Goal: Task Accomplishment & Management: Manage account settings

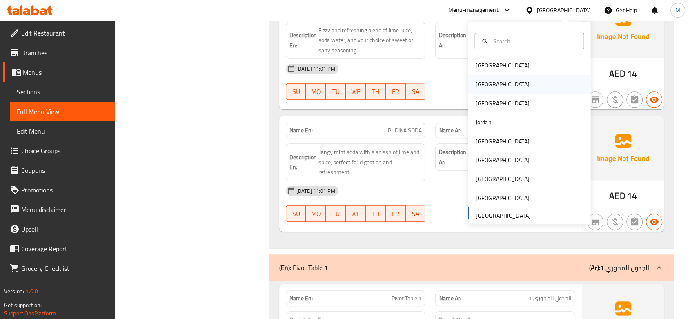
click at [490, 86] on div "[GEOGRAPHIC_DATA]" at bounding box center [529, 84] width 122 height 19
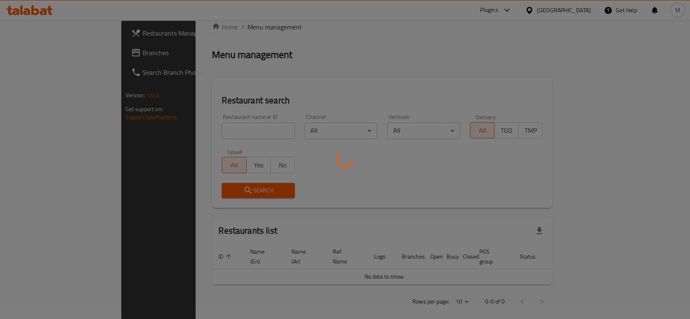
scroll to position [286, 0]
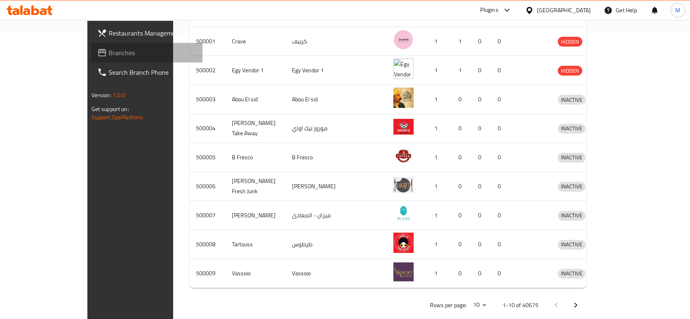
click at [109, 54] on span "Branches" at bounding box center [152, 53] width 87 height 10
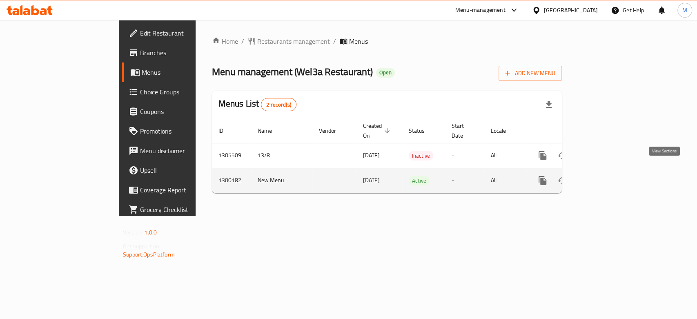
click at [606, 175] on icon "enhanced table" at bounding box center [601, 180] width 10 height 10
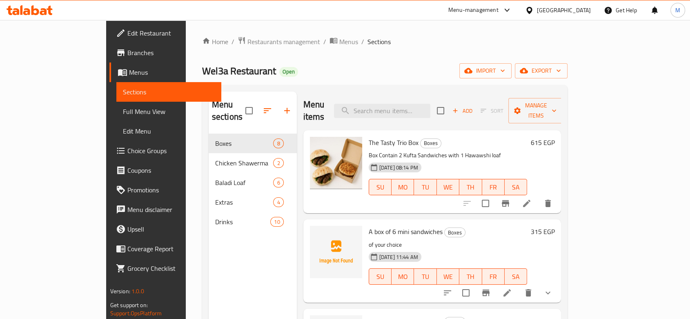
click at [383, 51] on div "Home / Restaurants management / Menus / Sections Wel3a Restaurant Open import e…" at bounding box center [385, 226] width 366 height 380
click at [384, 62] on div "Home / Restaurants management / Menus / Sections Wel3a Restaurant Open import e…" at bounding box center [385, 226] width 366 height 380
click at [339, 42] on span "Menus" at bounding box center [348, 42] width 19 height 10
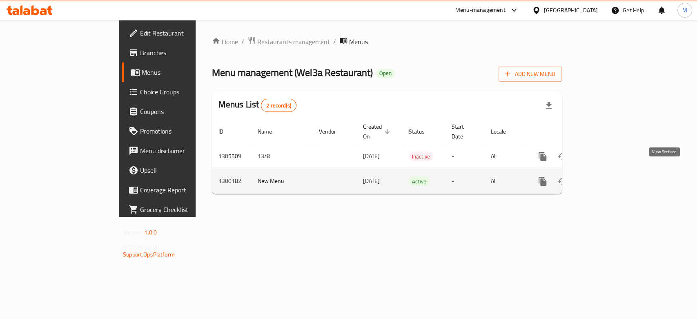
click at [606, 176] on icon "enhanced table" at bounding box center [601, 181] width 10 height 10
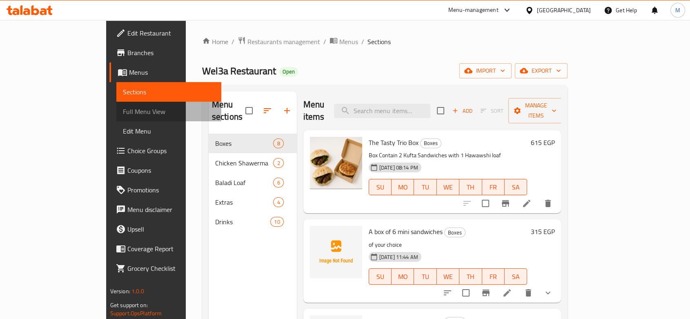
click at [123, 109] on span "Full Menu View" at bounding box center [169, 111] width 92 height 10
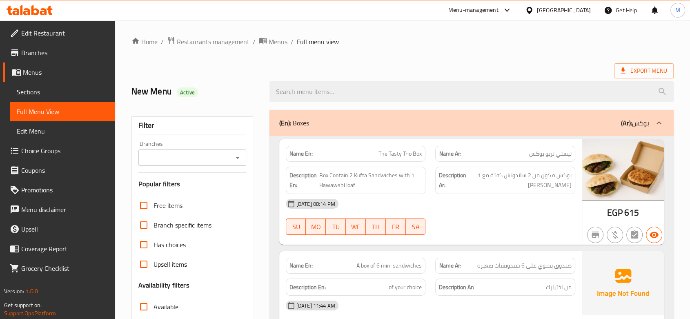
click at [234, 165] on div "Branches" at bounding box center [192, 157] width 108 height 16
click at [235, 162] on div at bounding box center [237, 157] width 11 height 11
click at [235, 161] on icon "Open" at bounding box center [238, 158] width 10 height 10
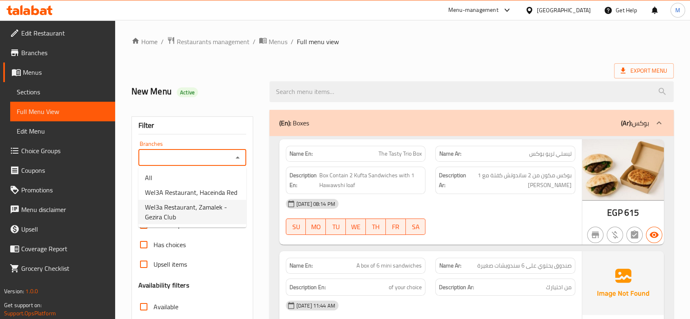
click at [202, 209] on span "Wel3a Restaurant, Zamalek - Gezira Club" at bounding box center [192, 212] width 95 height 20
type input "Wel3a Restaurant, Zamalek - Gezira Club"
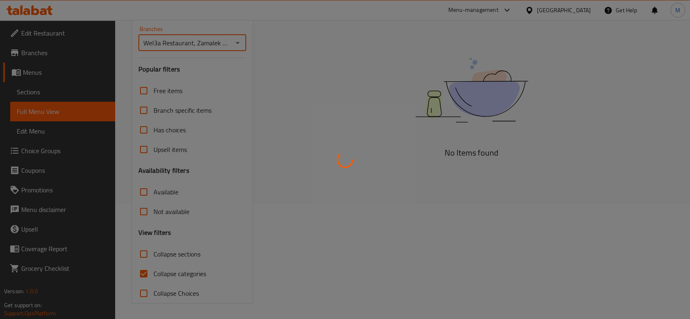
scroll to position [115, 0]
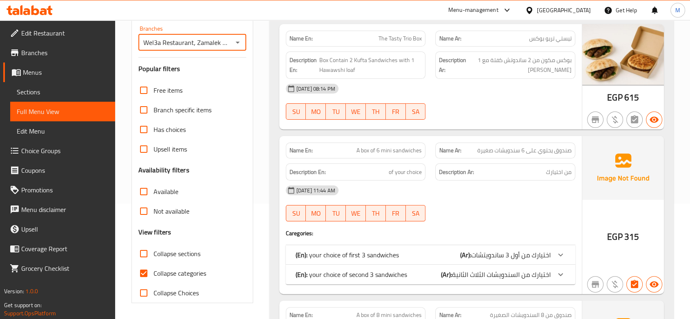
click at [140, 192] on input "Available" at bounding box center [144, 192] width 20 height 20
checkbox input "true"
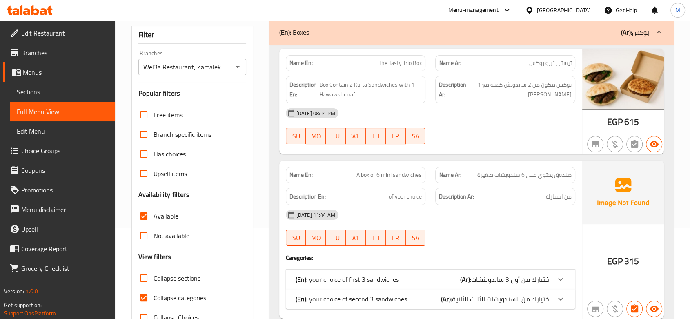
scroll to position [0, 0]
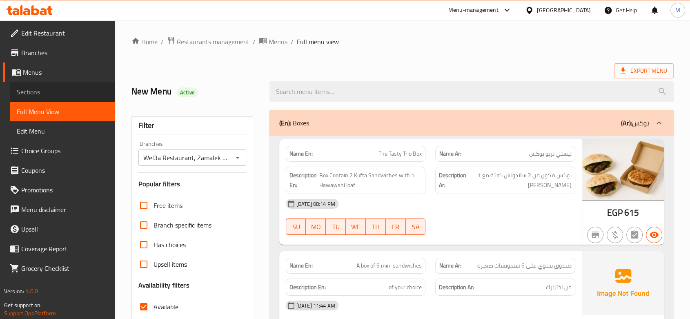
click at [40, 95] on span "Sections" at bounding box center [63, 92] width 92 height 10
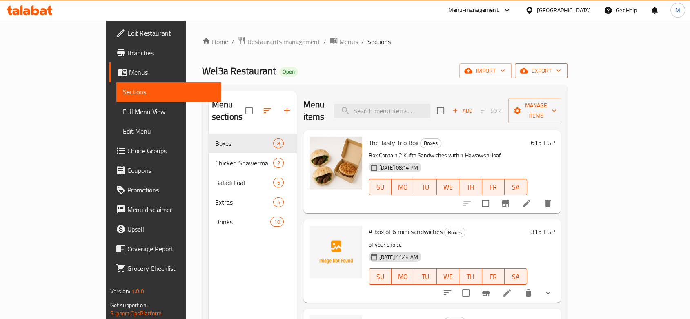
click at [561, 66] on span "export" at bounding box center [541, 71] width 40 height 10
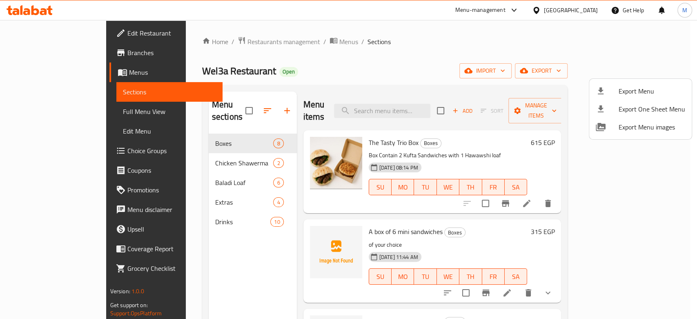
click at [646, 87] on span "Export Menu" at bounding box center [651, 91] width 67 height 10
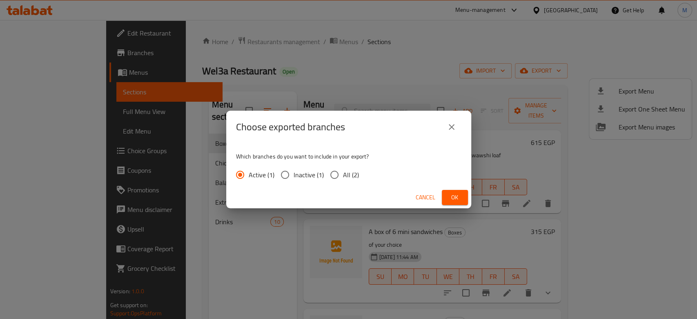
click at [323, 175] on div "Active (1) Inactive (1) All (2)" at bounding box center [300, 174] width 129 height 17
click at [317, 179] on span "Inactive (1)" at bounding box center [308, 175] width 30 height 10
click at [293, 179] on input "Inactive (1)" at bounding box center [284, 174] width 17 height 17
radio input "true"
click at [339, 172] on input "All (2)" at bounding box center [334, 174] width 17 height 17
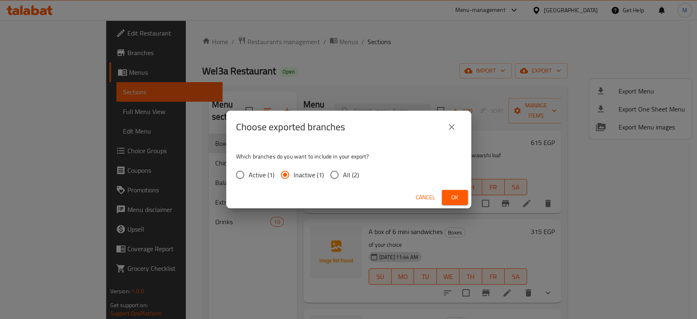
radio input "true"
click at [453, 196] on span "Ok" at bounding box center [454, 197] width 13 height 10
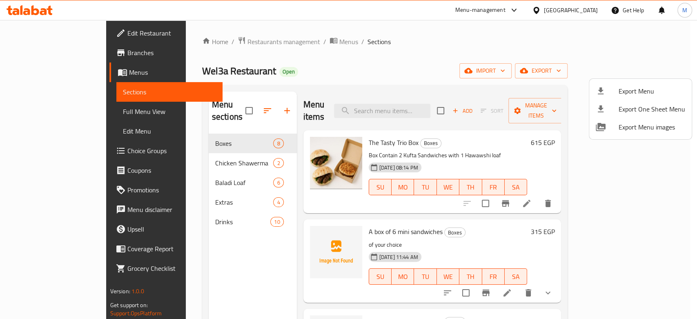
click at [279, 45] on div at bounding box center [348, 159] width 697 height 319
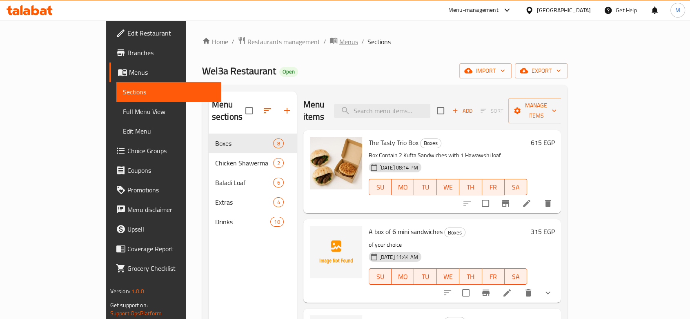
click at [339, 44] on span "Menus" at bounding box center [348, 42] width 19 height 10
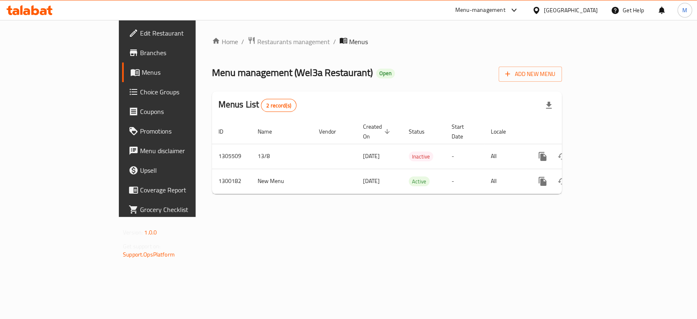
click at [402, 29] on div "Home / Restaurants management / Menus Menu management ( Wel3a Restaurant ) Open…" at bounding box center [386, 118] width 382 height 197
click at [555, 76] on span "Add New Menu" at bounding box center [530, 74] width 50 height 10
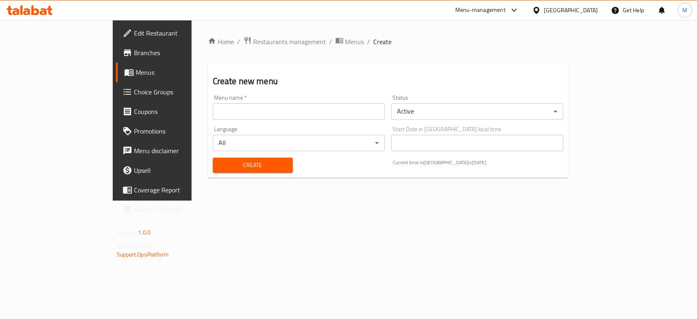
click at [262, 115] on input "text" at bounding box center [299, 111] width 172 height 16
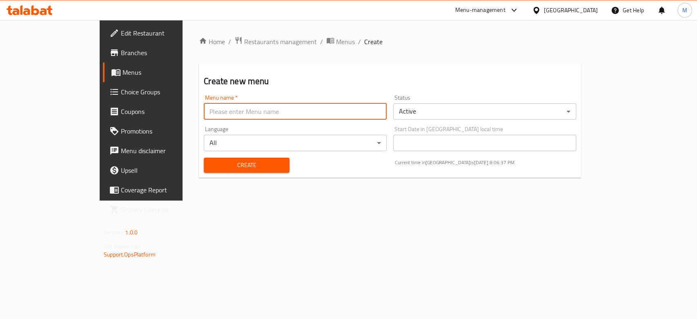
type input "new 1"
click at [211, 165] on span "Create" at bounding box center [246, 165] width 73 height 10
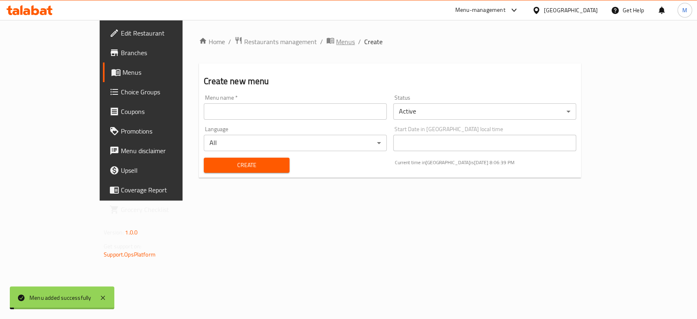
click at [336, 42] on span "Menus" at bounding box center [345, 42] width 19 height 10
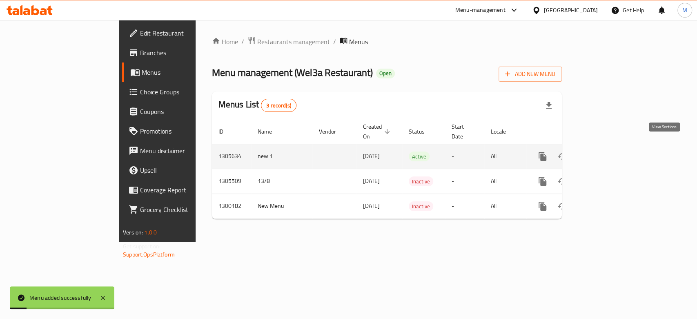
click at [605, 153] on icon "enhanced table" at bounding box center [600, 156] width 7 height 7
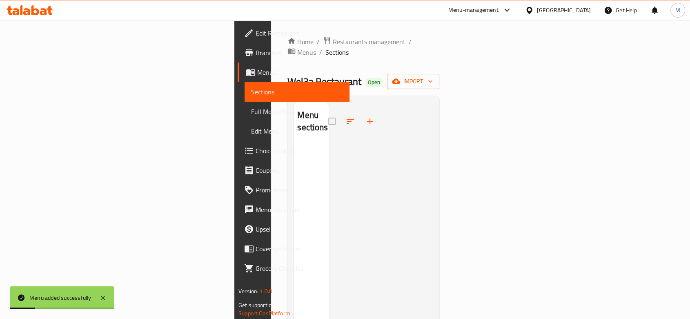
click at [439, 95] on div "Menu sections" at bounding box center [363, 261] width 152 height 332
click at [439, 77] on button "import" at bounding box center [413, 81] width 52 height 15
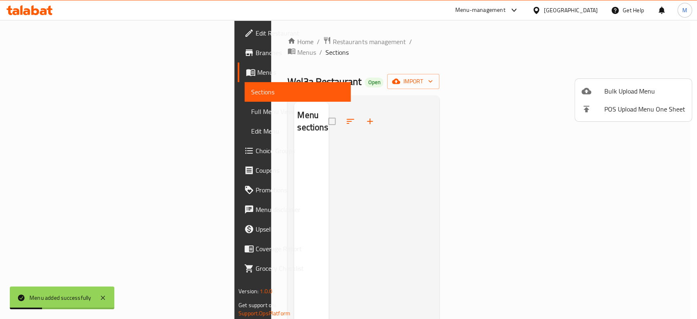
click at [631, 86] on span "Bulk Upload Menu" at bounding box center [644, 91] width 81 height 10
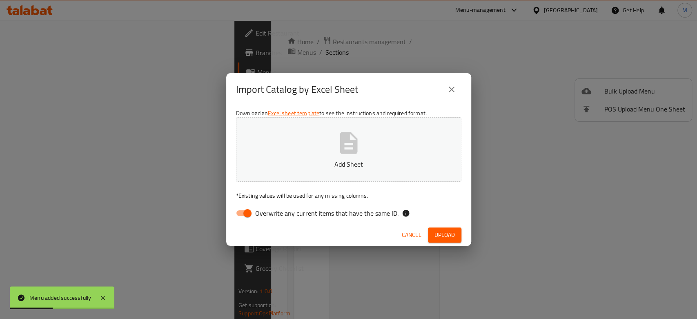
click at [254, 218] on input "Overwrite any current items that have the same ID." at bounding box center [247, 213] width 47 height 16
checkbox input "false"
click at [317, 153] on button "Add Sheet" at bounding box center [348, 149] width 225 height 64
click at [450, 235] on span "Upload" at bounding box center [444, 235] width 20 height 10
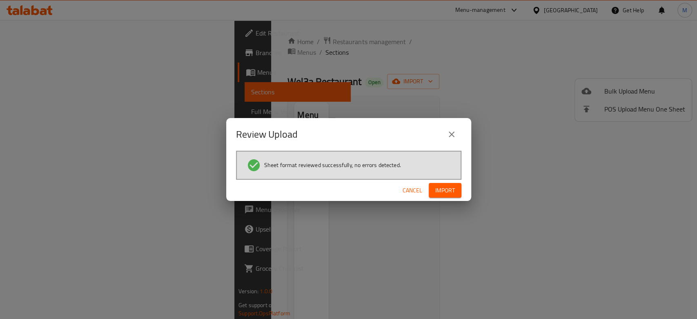
click at [451, 189] on span "Import" at bounding box center [445, 190] width 20 height 10
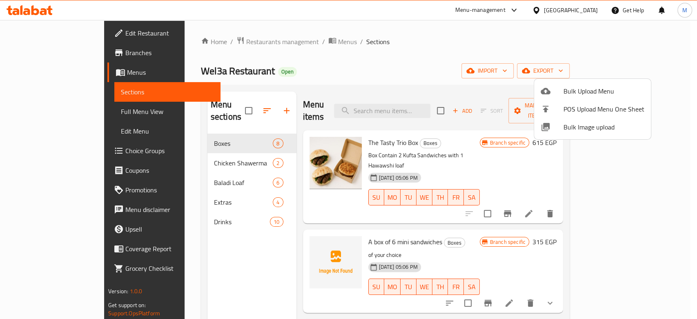
click at [195, 148] on div at bounding box center [348, 159] width 697 height 319
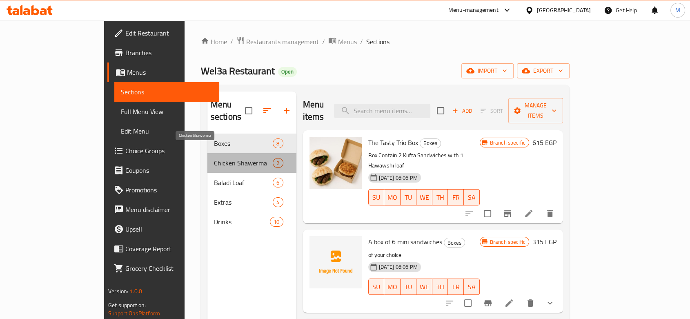
click at [214, 158] on span "Chicken Shawerma" at bounding box center [243, 163] width 59 height 10
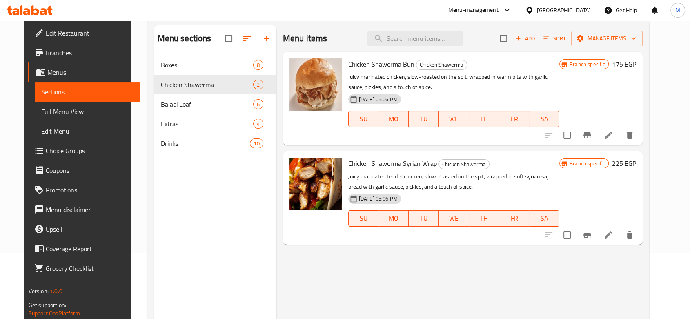
scroll to position [23, 0]
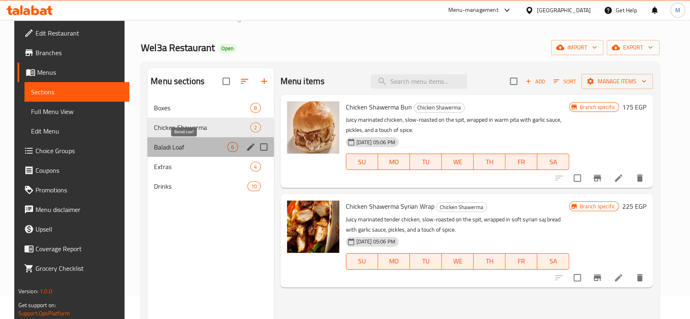
click at [187, 143] on span "Baladi Loaf" at bounding box center [190, 147] width 73 height 10
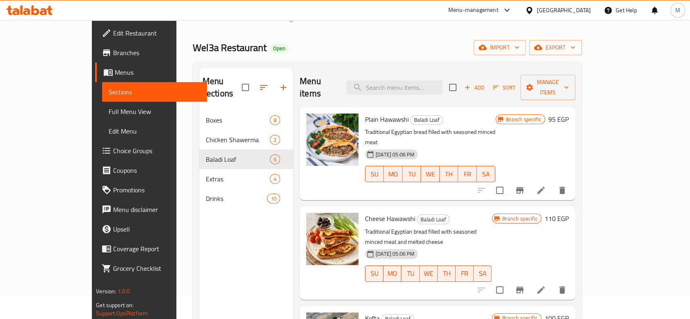
click at [524, 185] on icon "Branch-specific-item" at bounding box center [520, 190] width 10 height 10
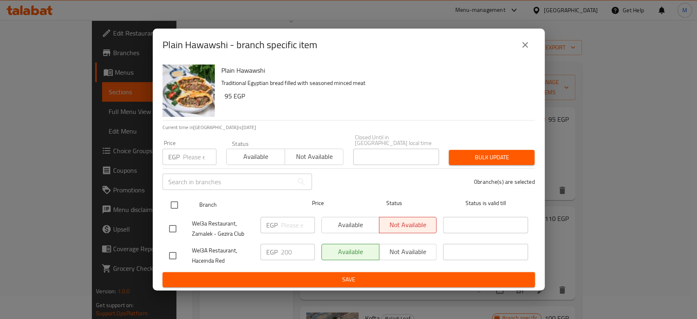
click at [169, 201] on input "checkbox" at bounding box center [174, 204] width 17 height 17
checkbox input "true"
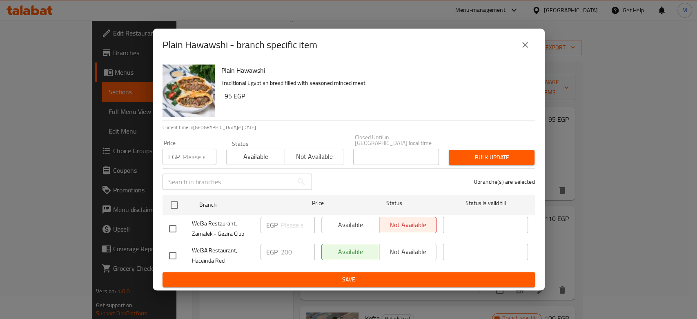
checkbox input "true"
click at [291, 226] on input "number" at bounding box center [298, 225] width 34 height 16
paste input "97.5"
type input "97.5"
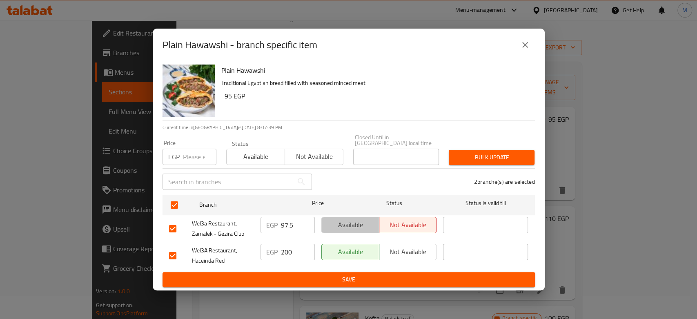
click at [344, 224] on span "Available" at bounding box center [350, 225] width 51 height 12
click at [304, 275] on span "Save" at bounding box center [348, 279] width 359 height 10
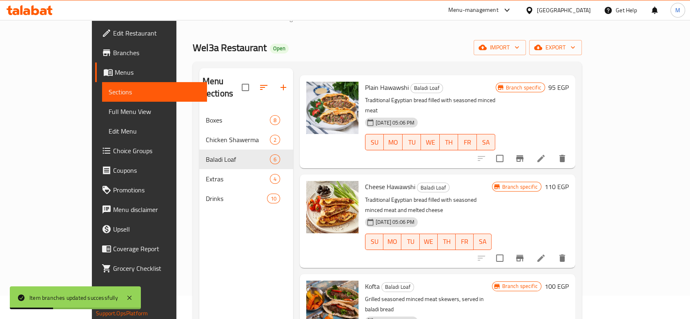
scroll to position [45, 0]
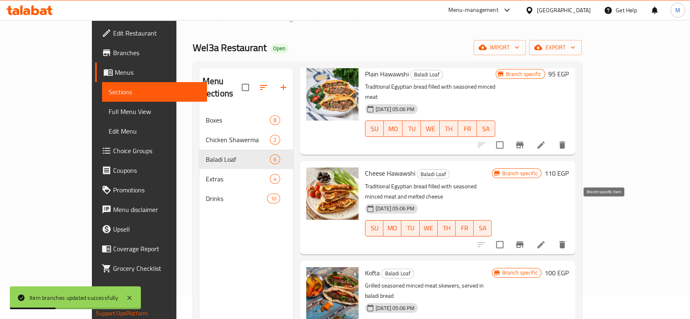
click at [523, 241] on icon "Branch-specific-item" at bounding box center [519, 244] width 7 height 7
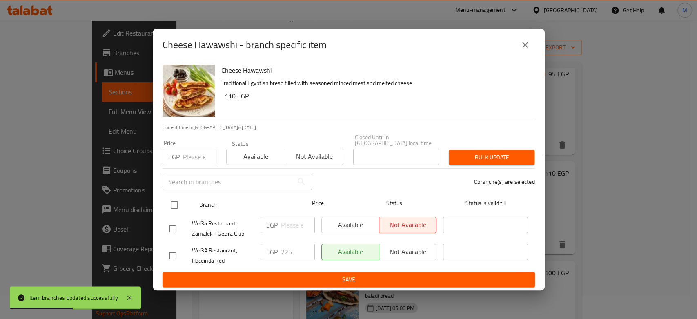
click at [173, 201] on input "checkbox" at bounding box center [174, 204] width 17 height 17
checkbox input "true"
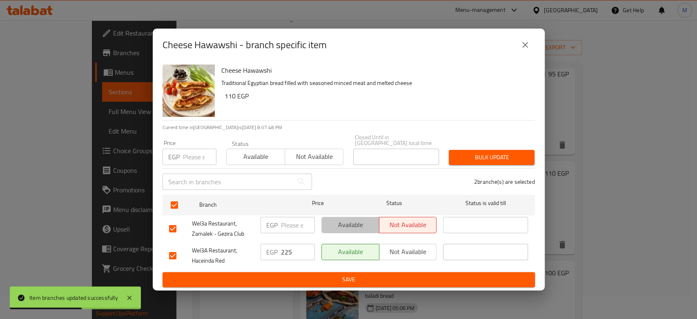
click at [359, 228] on button "Available" at bounding box center [350, 225] width 58 height 16
click at [288, 222] on input "number" at bounding box center [298, 225] width 34 height 16
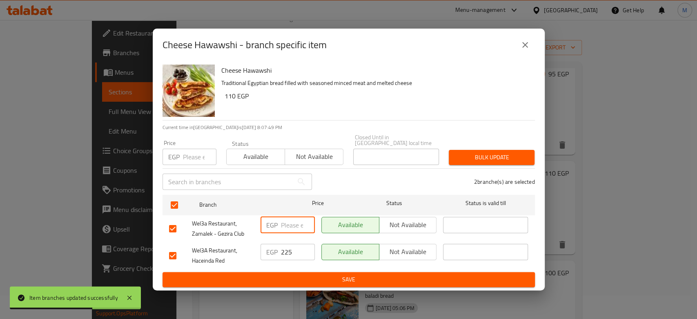
paste input "110.5"
type input "110.5"
click at [326, 268] on ul "Branch Price Status Status is valid till Wel3a Restaurant, [GEOGRAPHIC_DATA] - …" at bounding box center [348, 231] width 372 height 81
click at [328, 275] on span "Save" at bounding box center [348, 279] width 359 height 10
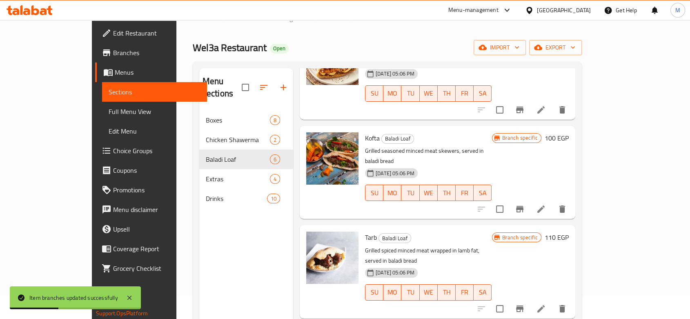
scroll to position [181, 0]
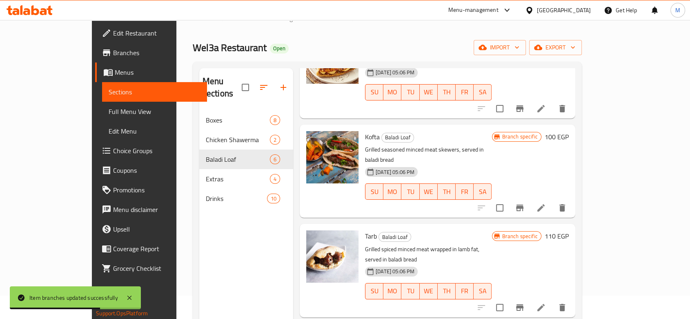
click at [524, 302] on icon "Branch-specific-item" at bounding box center [520, 307] width 10 height 10
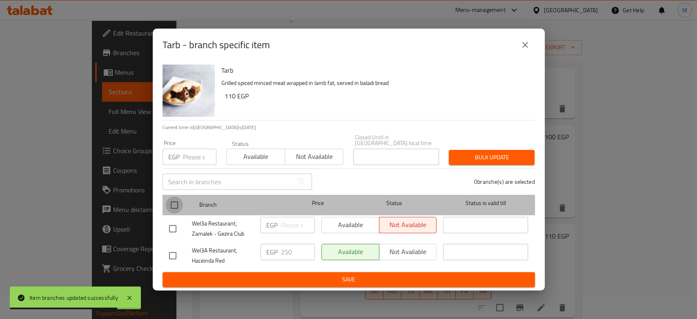
click at [169, 202] on input "checkbox" at bounding box center [174, 204] width 17 height 17
checkbox input "true"
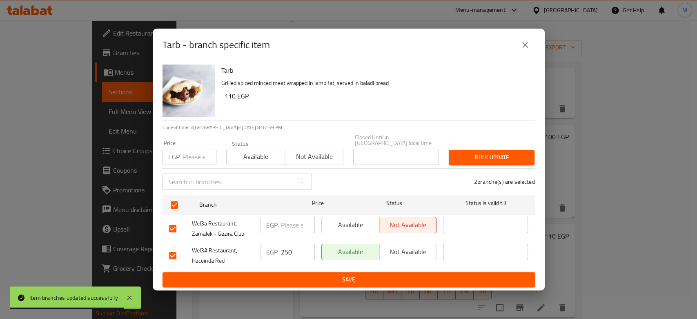
click at [342, 222] on span "Available" at bounding box center [350, 225] width 51 height 12
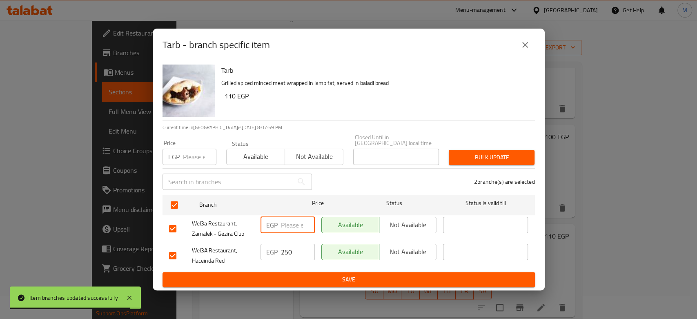
click at [291, 221] on input "number" at bounding box center [298, 225] width 34 height 16
paste input "104"
type input "104"
click at [325, 266] on div "Available Not available" at bounding box center [379, 255] width 122 height 30
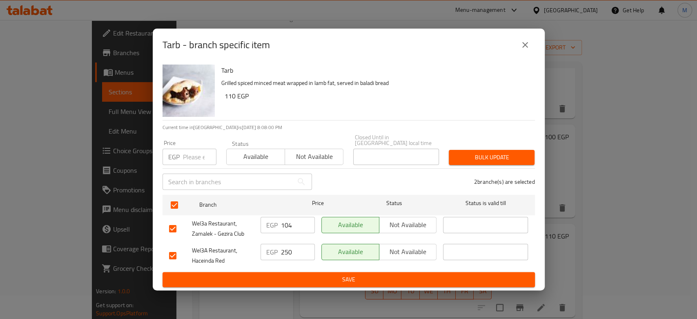
click at [328, 276] on span "Save" at bounding box center [348, 279] width 359 height 10
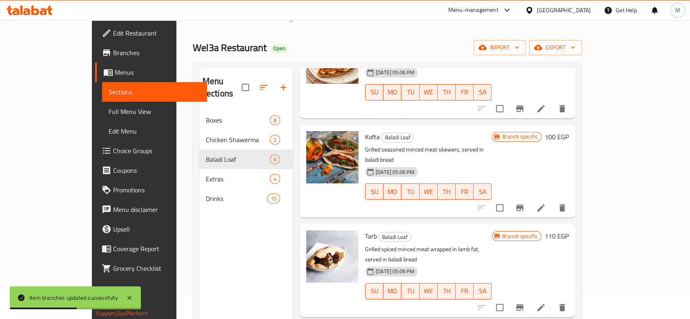
click at [524, 302] on icon "Branch-specific-item" at bounding box center [520, 307] width 10 height 10
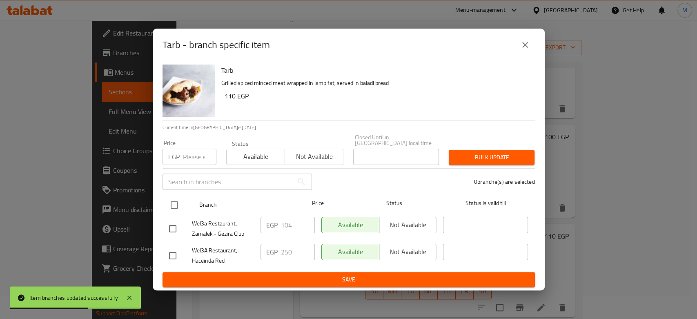
click at [176, 201] on input "checkbox" at bounding box center [174, 204] width 17 height 17
checkbox input "true"
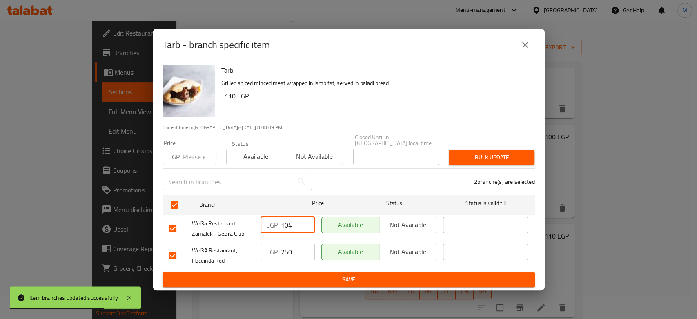
drag, startPoint x: 292, startPoint y: 222, endPoint x: 262, endPoint y: 219, distance: 30.8
click at [262, 219] on div "EGP 104 ​" at bounding box center [287, 225] width 54 height 16
paste input "10.5"
type input "110.5"
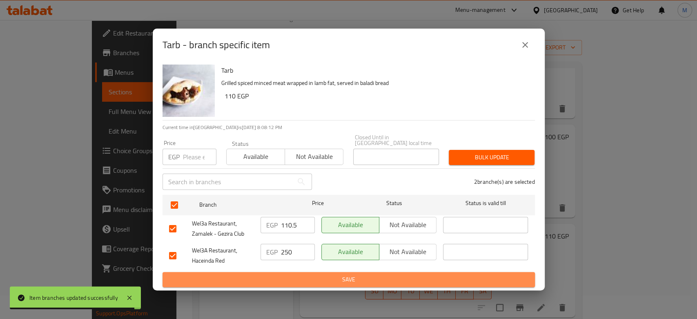
click at [298, 274] on span "Save" at bounding box center [348, 279] width 359 height 10
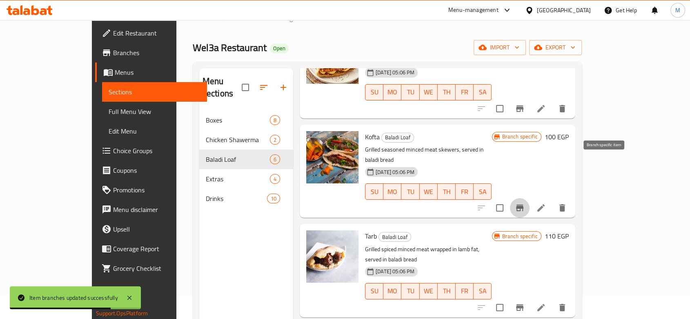
click at [529, 198] on button "Branch-specific-item" at bounding box center [520, 208] width 20 height 20
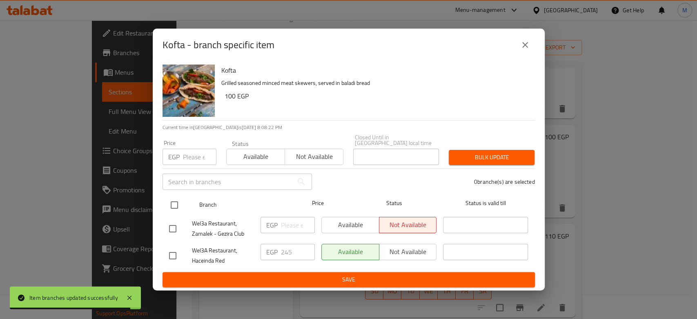
click at [178, 200] on input "checkbox" at bounding box center [174, 204] width 17 height 17
checkbox input "true"
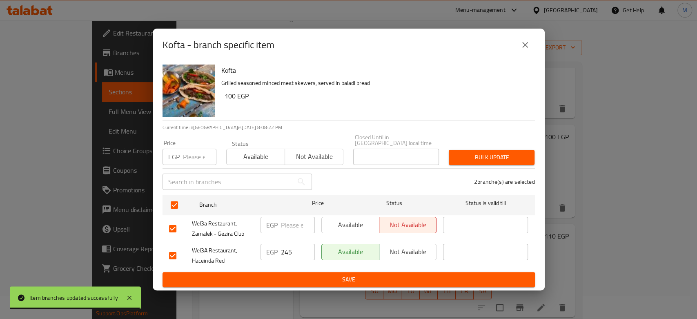
click at [353, 226] on span "Available" at bounding box center [350, 225] width 51 height 12
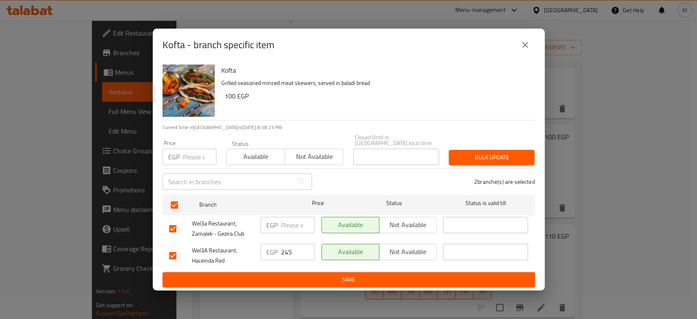
click at [294, 224] on input "number" at bounding box center [298, 225] width 34 height 16
paste input "104"
type input "104"
click at [316, 276] on span "Save" at bounding box center [348, 279] width 359 height 10
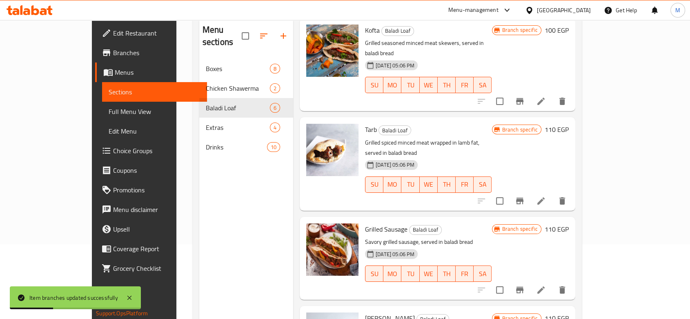
scroll to position [114, 0]
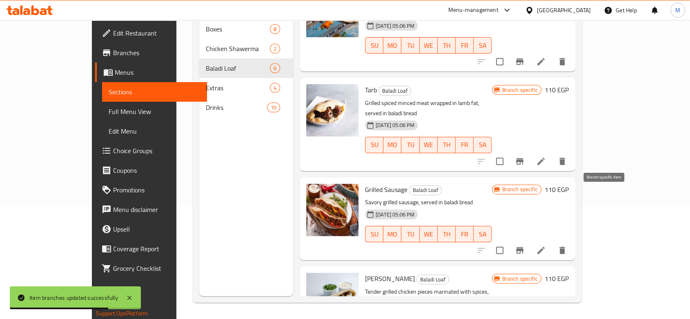
click at [529, 240] on button "Branch-specific-item" at bounding box center [520, 250] width 20 height 20
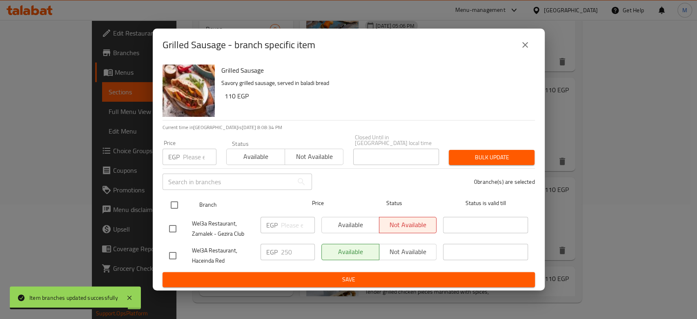
click at [168, 208] on input "checkbox" at bounding box center [174, 204] width 17 height 17
checkbox input "true"
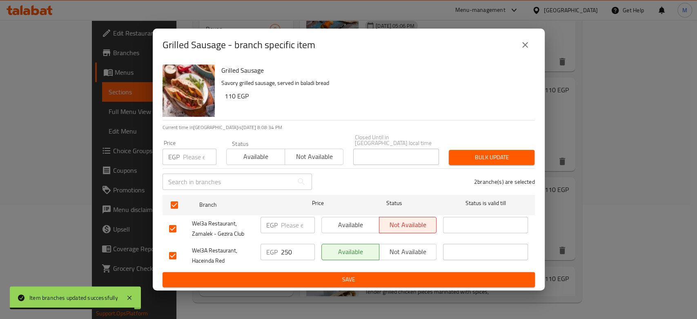
click at [333, 223] on span "Available" at bounding box center [350, 225] width 51 height 12
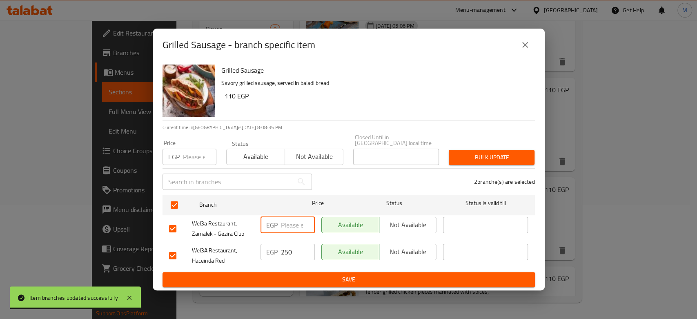
click at [288, 223] on input "number" at bounding box center [298, 225] width 34 height 16
paste input "110.5"
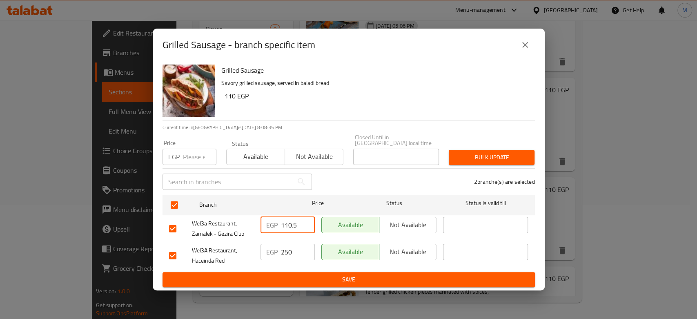
type input "110.5"
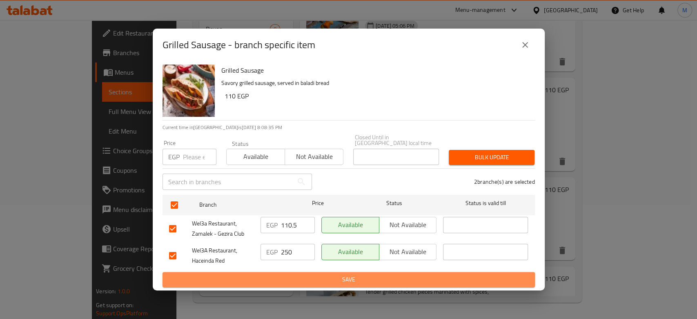
click at [307, 272] on button "Save" at bounding box center [348, 279] width 372 height 15
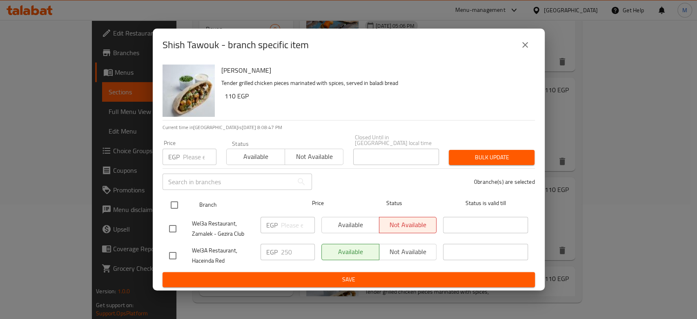
click at [172, 201] on input "checkbox" at bounding box center [174, 204] width 17 height 17
checkbox input "true"
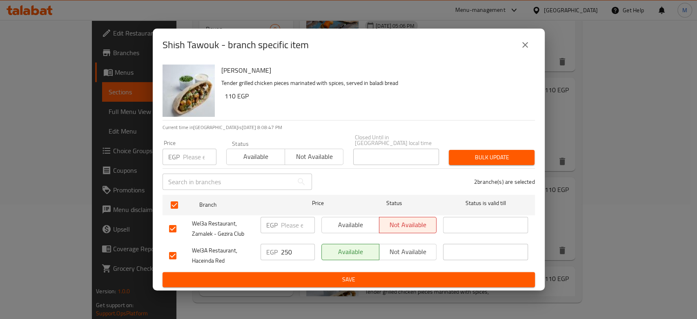
drag, startPoint x: 352, startPoint y: 224, endPoint x: 303, endPoint y: 226, distance: 49.0
click at [352, 224] on span "Available" at bounding box center [350, 225] width 51 height 12
click at [276, 226] on p "EGP" at bounding box center [271, 225] width 11 height 10
click at [283, 226] on input "number" at bounding box center [298, 225] width 34 height 16
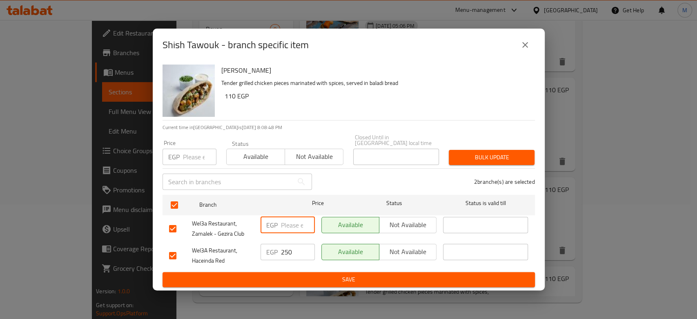
paste input "110.5"
type input "110.5"
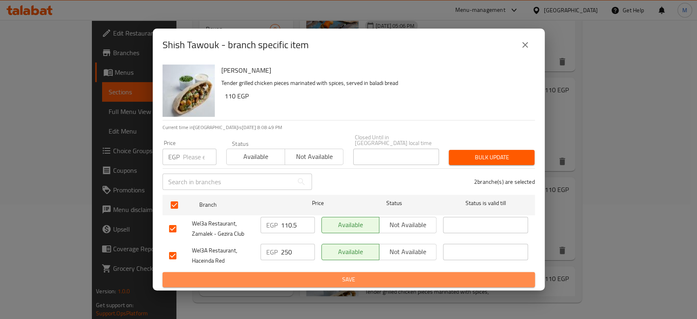
click at [298, 274] on span "Save" at bounding box center [348, 279] width 359 height 10
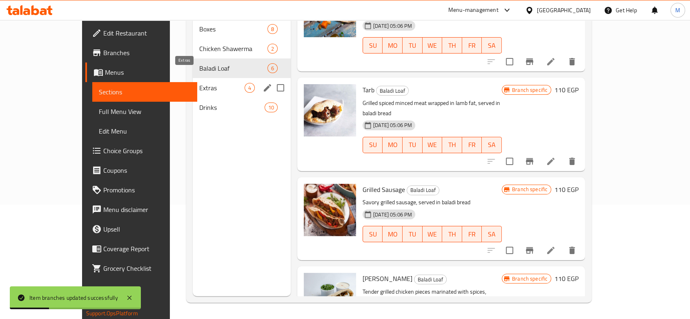
click at [199, 83] on span "Extras" at bounding box center [221, 88] width 45 height 10
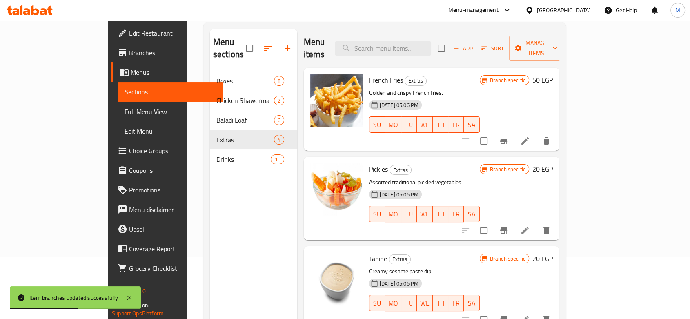
scroll to position [23, 0]
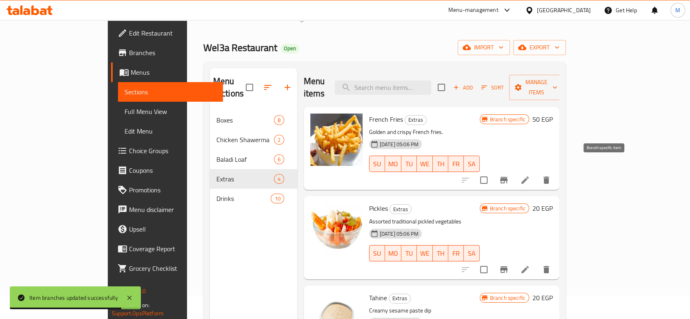
click at [508, 175] on icon "Branch-specific-item" at bounding box center [504, 180] width 10 height 10
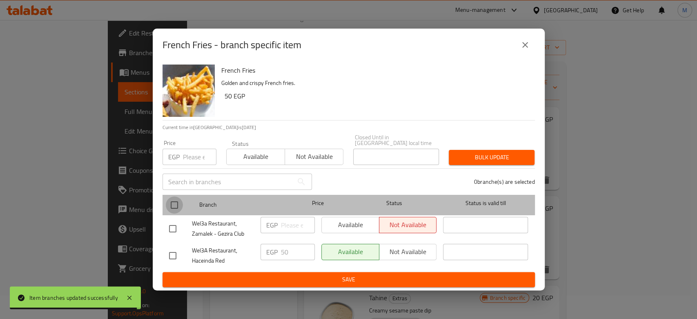
click at [181, 202] on input "checkbox" at bounding box center [174, 204] width 17 height 17
checkbox input "true"
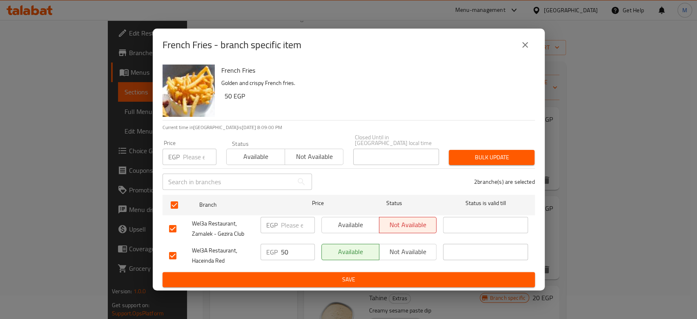
click at [330, 219] on span "Available" at bounding box center [350, 225] width 51 height 12
click at [283, 224] on input "number" at bounding box center [298, 225] width 34 height 16
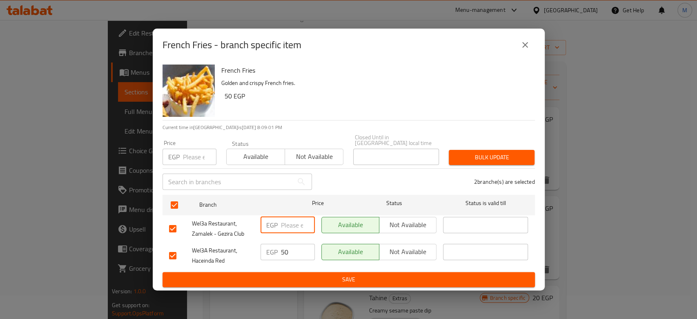
paste input "30"
type input "30"
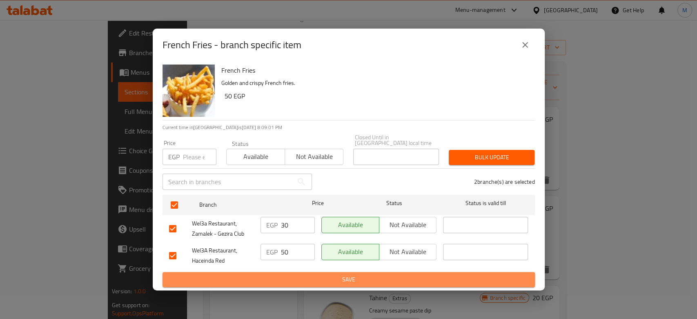
click at [305, 280] on span "Save" at bounding box center [348, 279] width 359 height 10
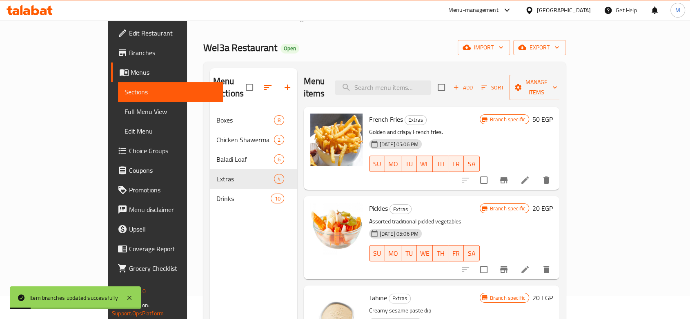
click at [508, 264] on icon "Branch-specific-item" at bounding box center [504, 269] width 10 height 10
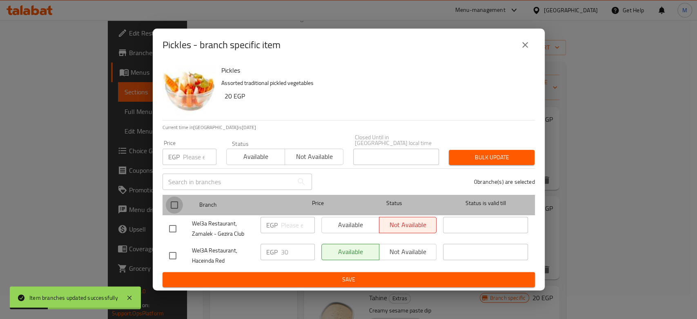
drag, startPoint x: 182, startPoint y: 197, endPoint x: 188, endPoint y: 198, distance: 5.4
click at [183, 197] on div at bounding box center [181, 205] width 31 height 24
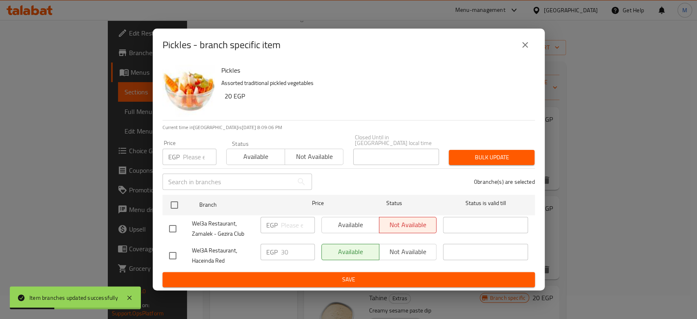
click at [342, 221] on div "Available Not available" at bounding box center [378, 225] width 115 height 16
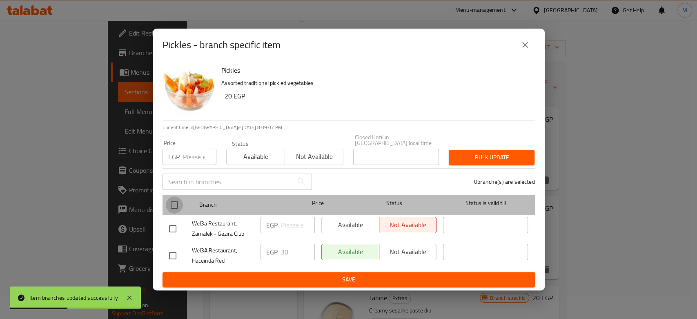
click at [175, 196] on input "checkbox" at bounding box center [174, 204] width 17 height 17
checkbox input "true"
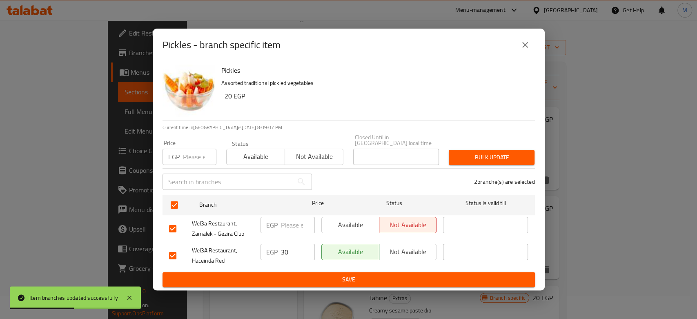
click at [339, 219] on span "Available" at bounding box center [350, 225] width 51 height 12
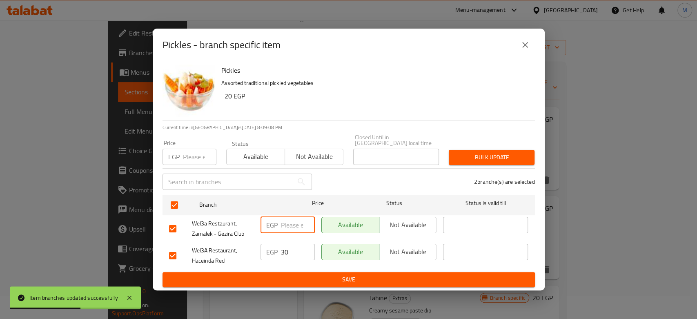
click at [301, 222] on input "number" at bounding box center [298, 225] width 34 height 16
paste input "10"
type input "10"
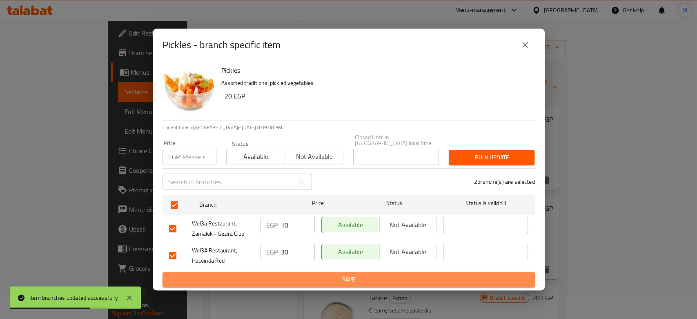
click at [313, 277] on span "Save" at bounding box center [348, 279] width 359 height 10
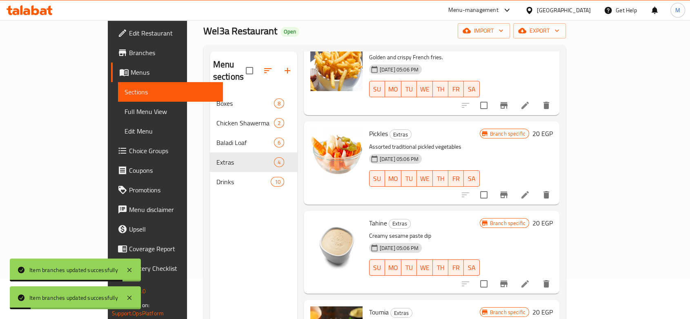
scroll to position [69, 0]
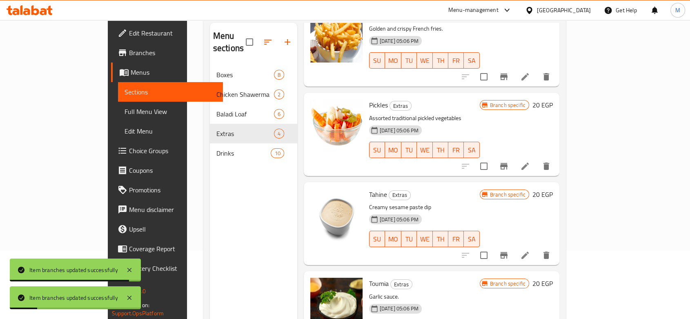
click at [507, 252] on icon "Branch-specific-item" at bounding box center [503, 255] width 7 height 7
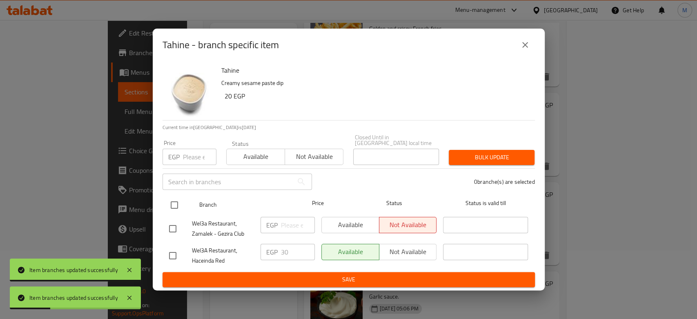
click at [172, 208] on input "checkbox" at bounding box center [174, 204] width 17 height 17
checkbox input "true"
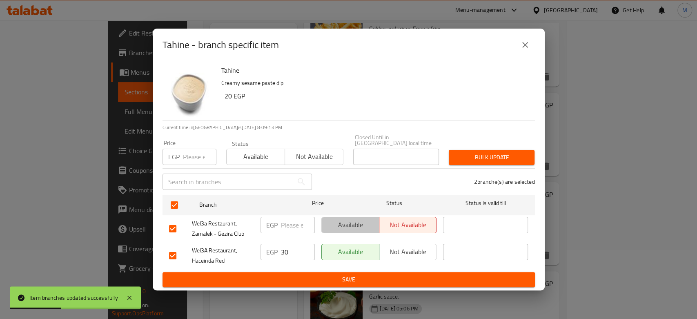
click at [346, 219] on span "Available" at bounding box center [350, 225] width 51 height 12
click at [286, 222] on input "number" at bounding box center [298, 225] width 34 height 16
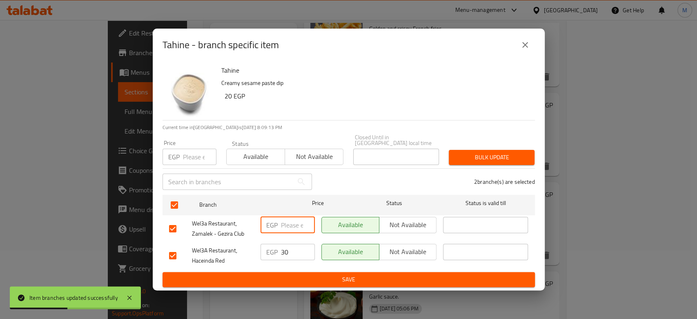
paste input "10"
type input "10"
click at [320, 277] on span "Save" at bounding box center [348, 279] width 359 height 10
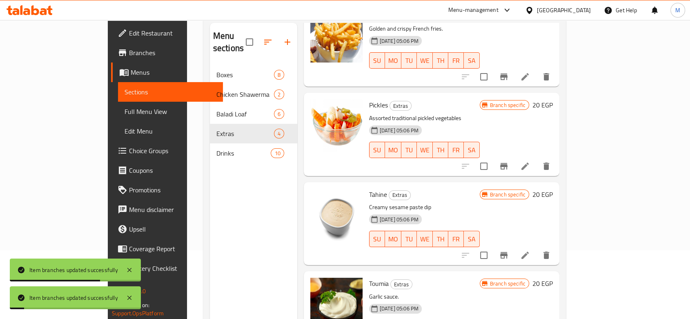
scroll to position [114, 0]
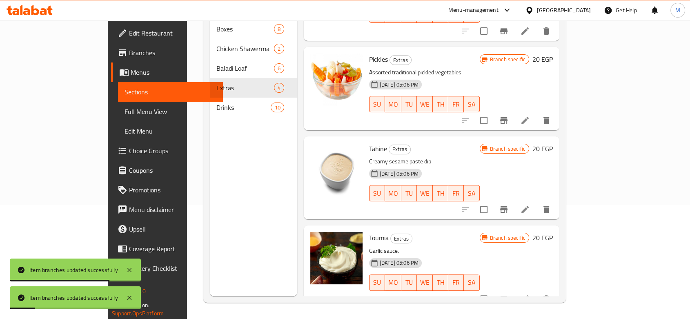
click at [508, 294] on icon "Branch-specific-item" at bounding box center [504, 299] width 10 height 10
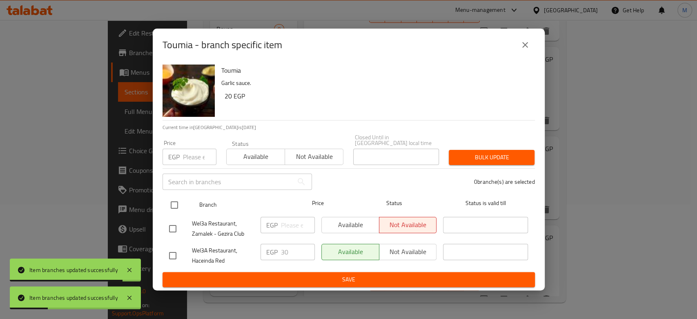
click at [169, 201] on input "checkbox" at bounding box center [174, 204] width 17 height 17
checkbox input "true"
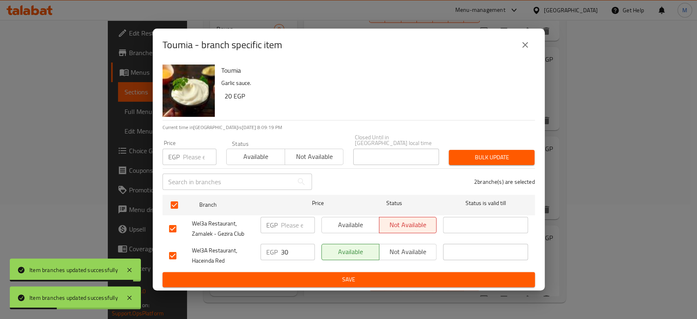
click at [329, 225] on span "Available" at bounding box center [350, 225] width 51 height 12
click at [291, 224] on input "number" at bounding box center [298, 225] width 34 height 16
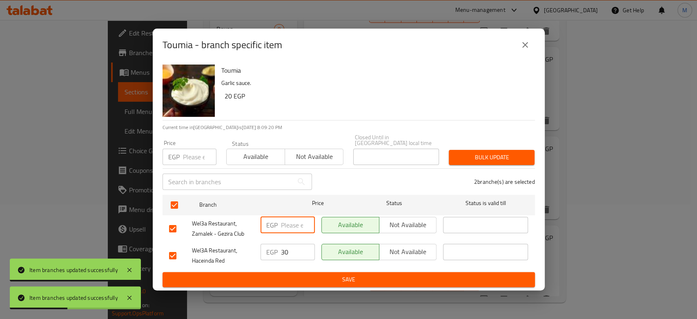
paste input "10"
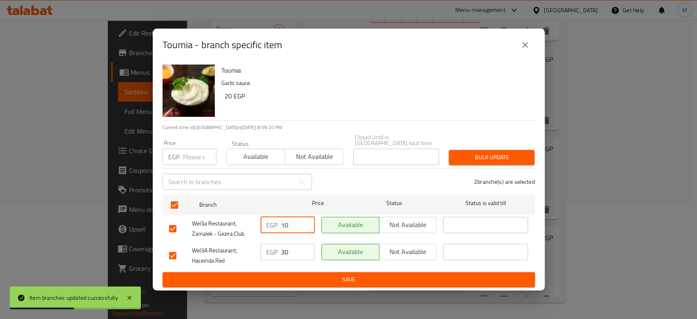
type input "10"
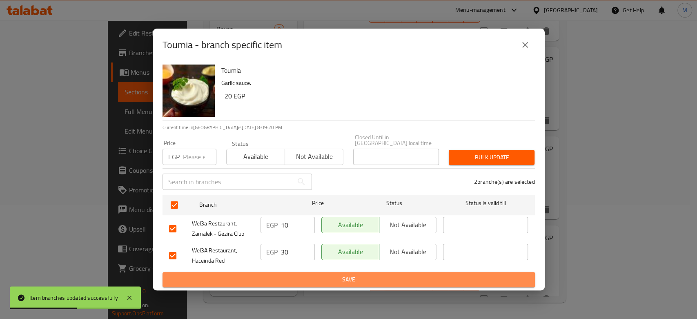
click at [300, 274] on span "Save" at bounding box center [348, 279] width 359 height 10
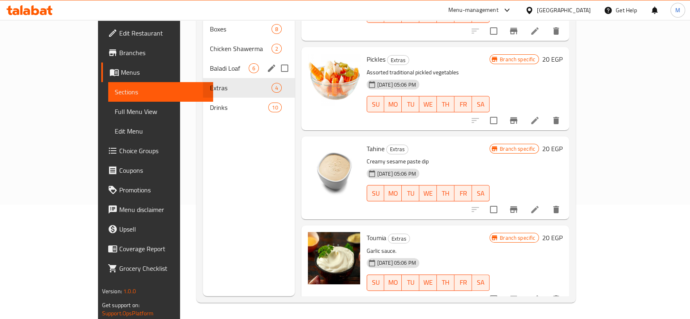
click at [209, 63] on span "Baladi Loaf" at bounding box center [228, 68] width 39 height 10
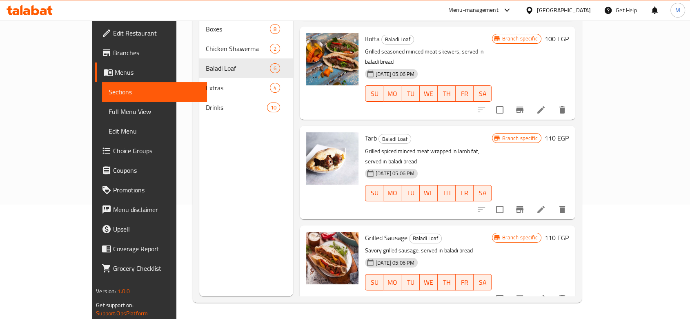
scroll to position [194, 0]
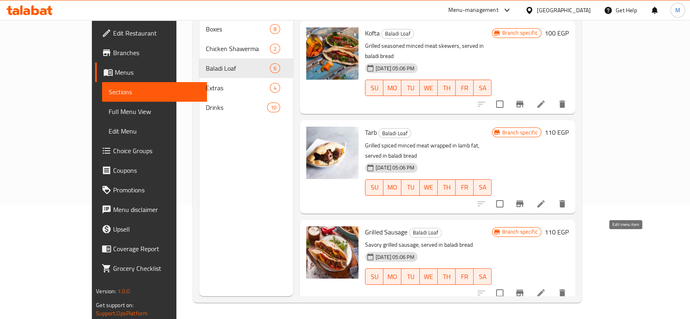
click at [546, 288] on icon at bounding box center [541, 293] width 10 height 10
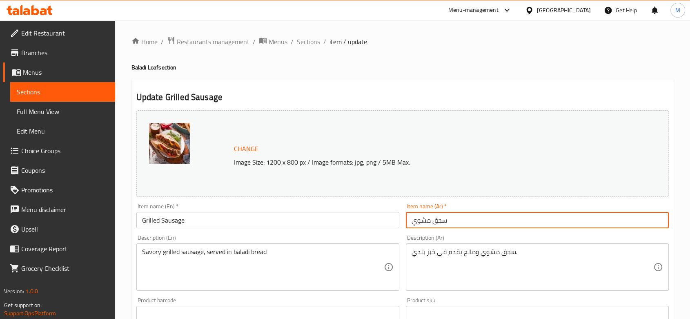
drag, startPoint x: 452, startPoint y: 223, endPoint x: 356, endPoint y: 211, distance: 96.6
click at [356, 211] on div "Change Image Size: 1200 x 800 px / Image formats: jpg, png / 5MB Max. Item name…" at bounding box center [402, 289] width 539 height 364
paste input "بلد"
type input "سجق بلدي"
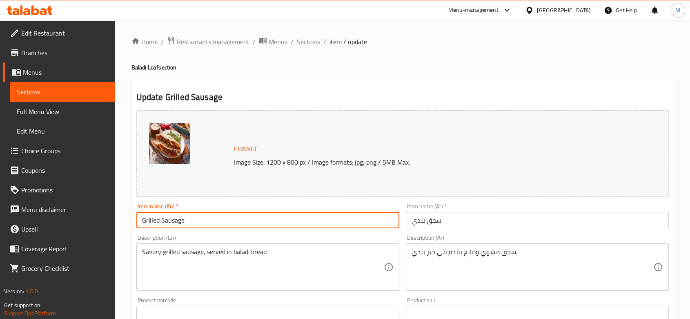
click at [302, 212] on input "Grilled Sausage" at bounding box center [267, 220] width 263 height 16
click at [137, 220] on input "Grilled Sausage" at bounding box center [267, 220] width 263 height 16
click at [147, 224] on input "Grilled Sausage" at bounding box center [267, 220] width 263 height 16
type input "baladi Sausage"
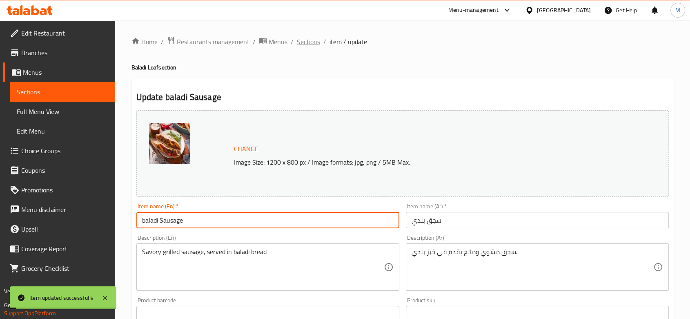
click at [311, 44] on span "Sections" at bounding box center [308, 42] width 23 height 10
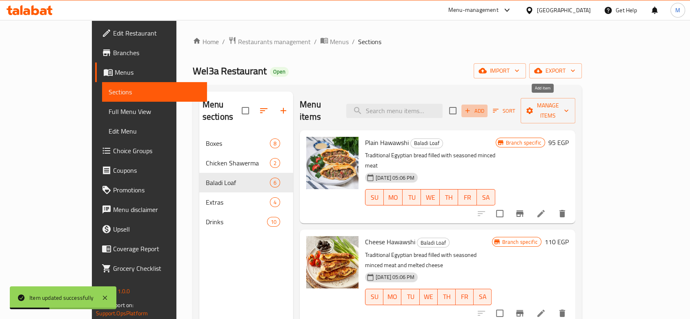
click at [485, 109] on span "Add" at bounding box center [474, 110] width 22 height 9
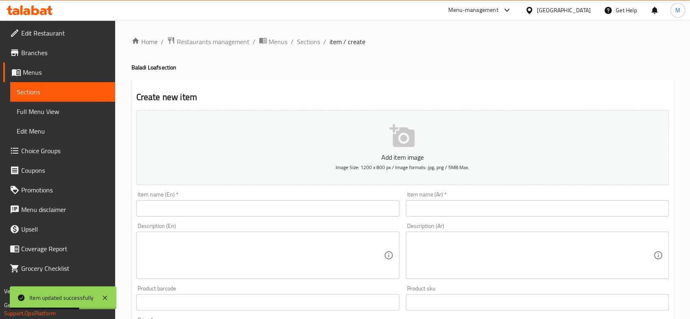
click at [528, 211] on input "text" at bounding box center [537, 208] width 263 height 16
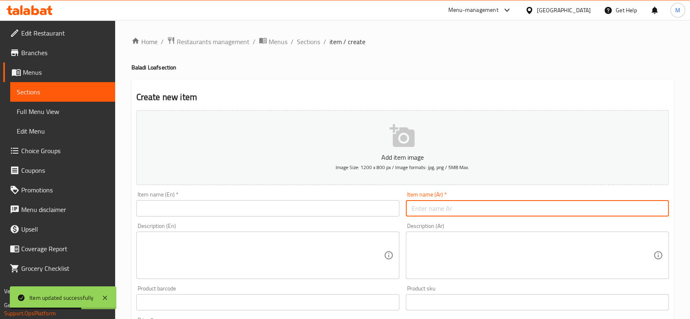
paste input "حواوشي سجق"
type input "حواوشي سجق"
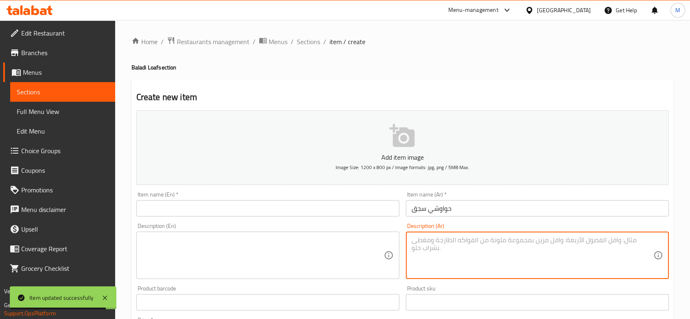
click at [503, 239] on textarea at bounding box center [532, 255] width 242 height 39
paste textarea "خبز بلدي محشي سجق بلدي متبل ومشوي"
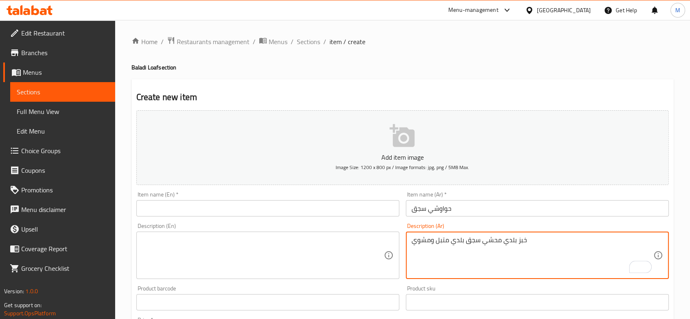
type textarea "خبز بلدي محشي سجق بلدي متبل ومشوي"
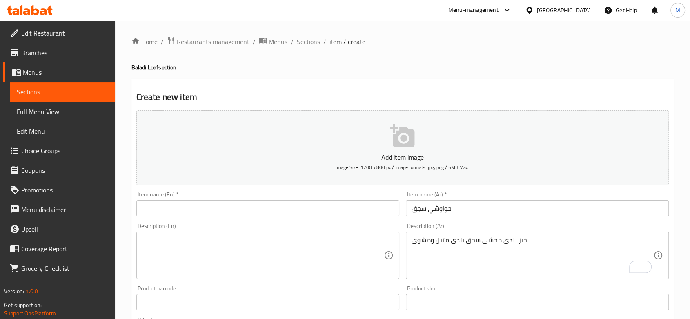
click at [274, 255] on textarea at bounding box center [263, 255] width 242 height 39
paste textarea "Local bread stuffed with local sausage, seasoned and grilled"
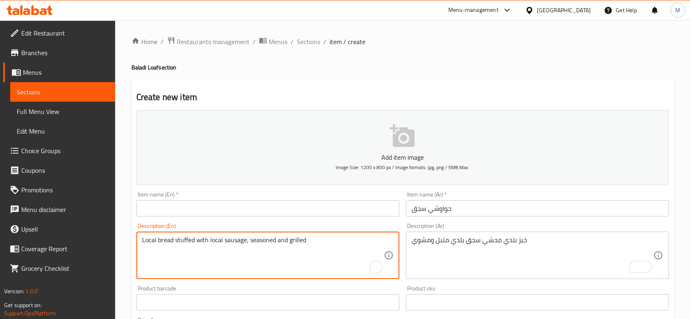
click at [144, 240] on textarea "Local bread stuffed with local sausage, seasoned and grilled" at bounding box center [263, 255] width 242 height 39
type textarea "baladi bread stuffed with local sausage, seasoned and grilled"
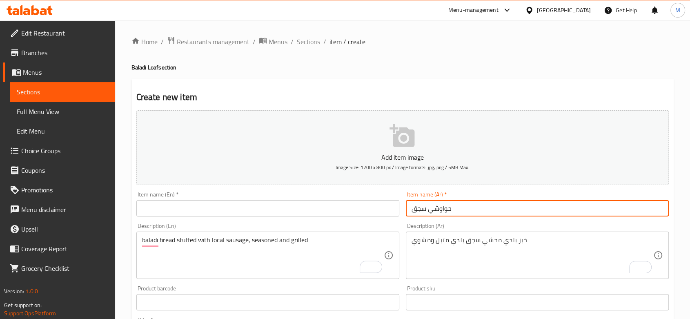
drag, startPoint x: 459, startPoint y: 214, endPoint x: 399, endPoint y: 205, distance: 59.9
click at [399, 205] on div "Add item image Image Size: 1200 x 800 px / Image formats: jpg, png / 5MB Max. I…" at bounding box center [402, 283] width 539 height 352
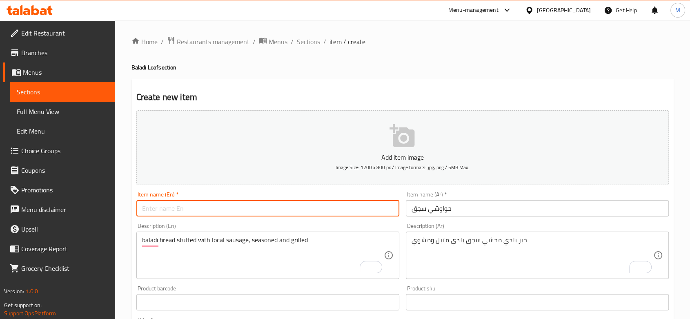
click at [277, 210] on input "text" at bounding box center [267, 208] width 263 height 16
paste input "Sausage Hawawshi"
type input "Sausage Hawawshi"
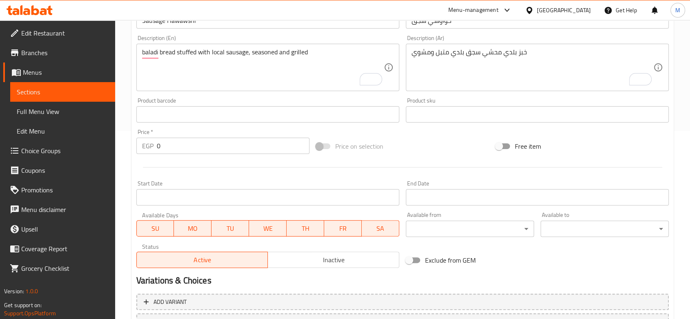
scroll to position [226, 0]
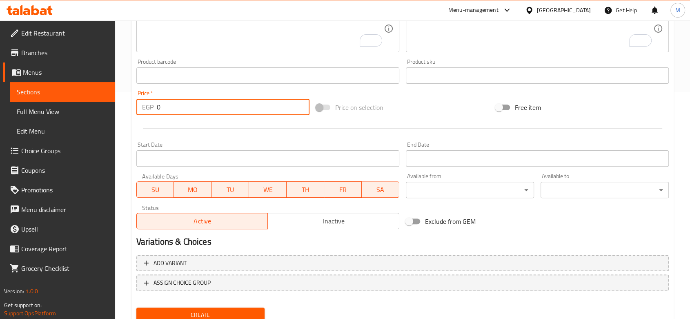
drag, startPoint x: 147, startPoint y: 101, endPoint x: 131, endPoint y: 99, distance: 16.5
click at [131, 99] on div "Home / Restaurants management / Menus / Sections / item / create Baladi Loaf se…" at bounding box center [402, 72] width 575 height 557
paste input "149.5"
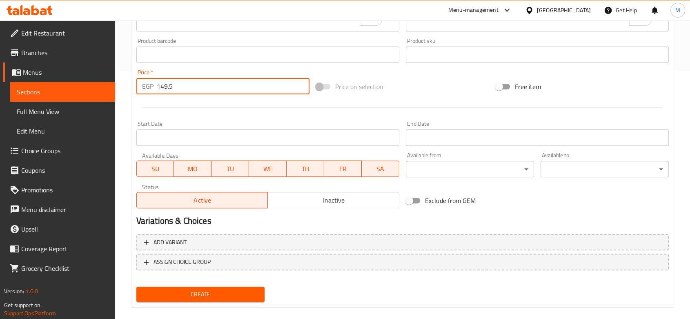
scroll to position [258, 0]
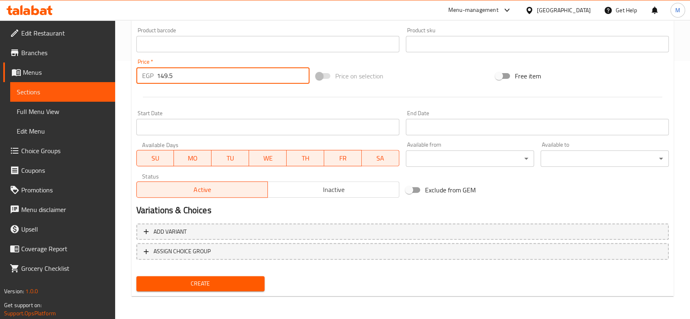
type input "149.5"
click at [191, 286] on span "Create" at bounding box center [200, 283] width 115 height 10
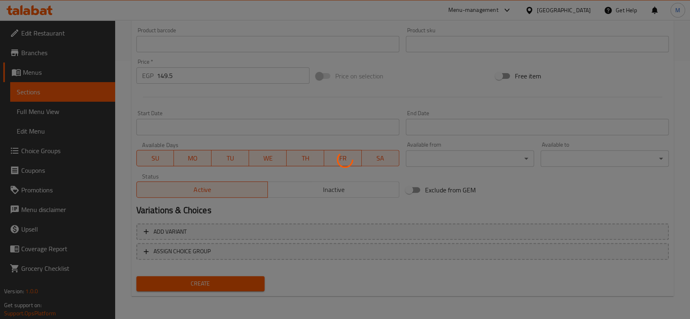
type input "0"
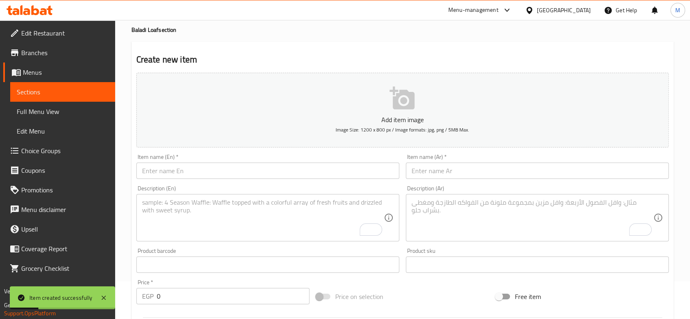
scroll to position [31, 0]
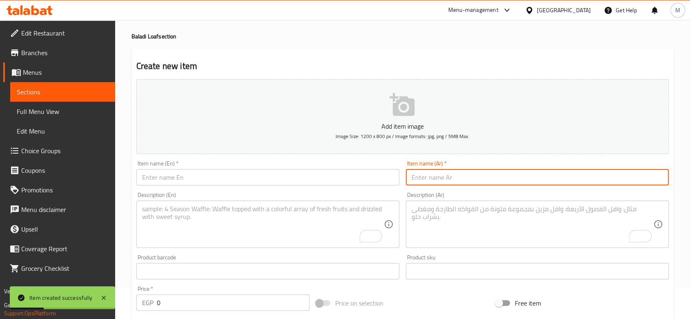
click at [546, 180] on input "text" at bounding box center [537, 177] width 263 height 16
paste input "كبده بلدي"
type input "كبده بلدي"
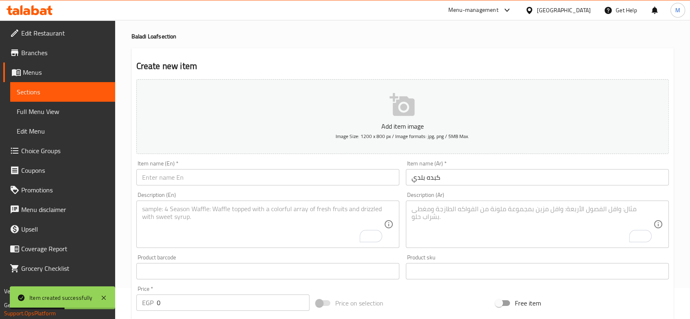
click at [411, 237] on textarea "To enrich screen reader interactions, please activate Accessibility in Grammarl…" at bounding box center [532, 224] width 242 height 39
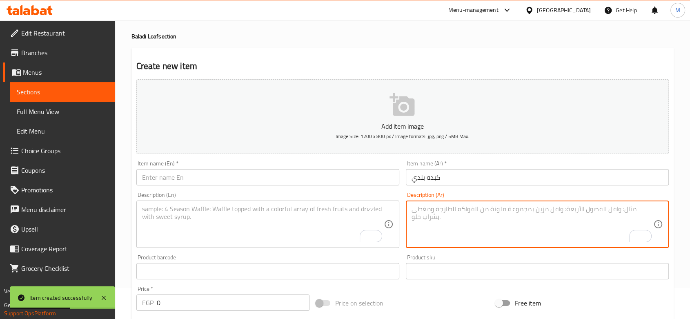
paste textarea "كبده بلدي مشوحة على النار مع فلفل وتوابل"
type textarea "كبده بلدي مشوحة على النار مع فلفل وتوابل"
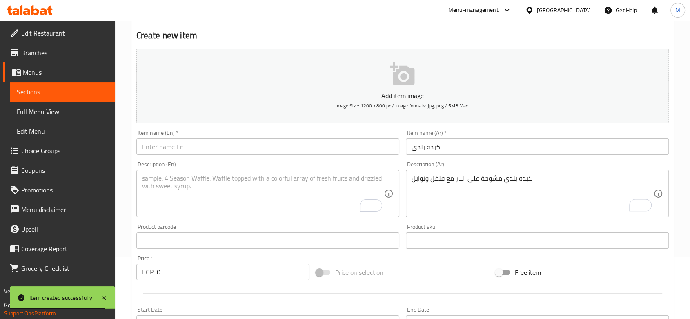
scroll to position [76, 0]
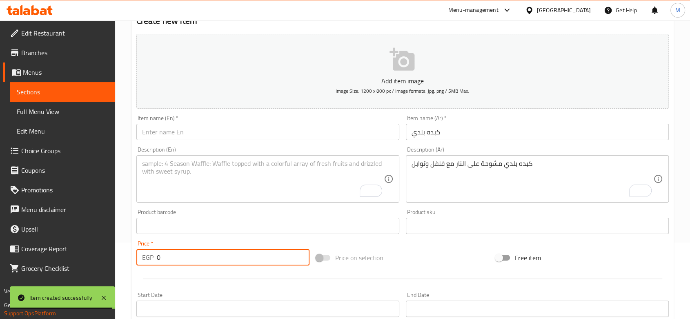
drag, startPoint x: 183, startPoint y: 260, endPoint x: 121, endPoint y: 257, distance: 62.1
click at [121, 257] on div "Home / Restaurants management / Menus / Sections / item / create Baladi Loaf se…" at bounding box center [402, 222] width 575 height 557
paste input "156"
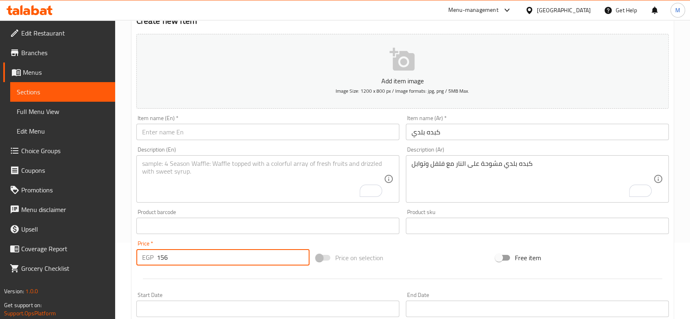
type input "156"
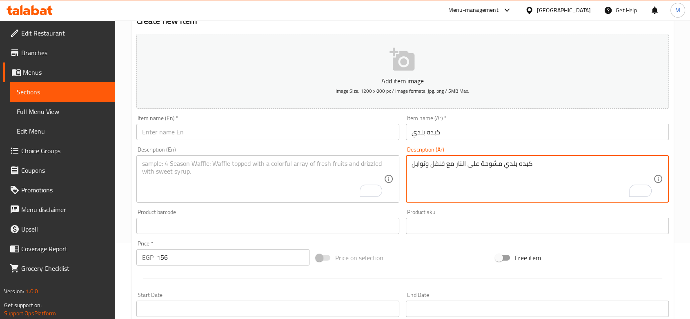
click at [546, 162] on textarea "كبده بلدي مشوحة على النار مع فلفل وتوابل" at bounding box center [532, 179] width 242 height 39
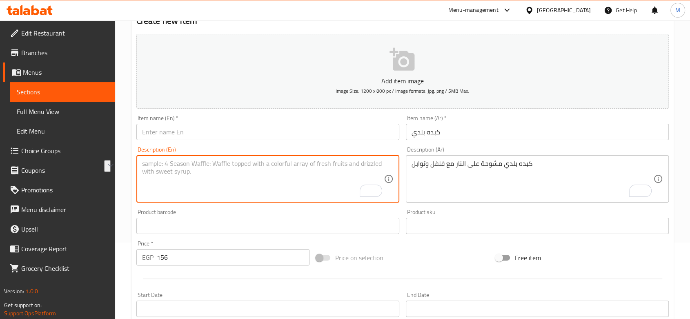
click at [193, 166] on textarea "To enrich screen reader interactions, please activate Accessibility in Grammarl…" at bounding box center [263, 179] width 242 height 39
paste textarea "Local liver grilled on fire with pepper and spices"
click at [153, 164] on textarea "Local liver grilled on fire with pepper and spices" at bounding box center [263, 179] width 242 height 39
type textarea "baladi liver grilled on fire with pepper and spices"
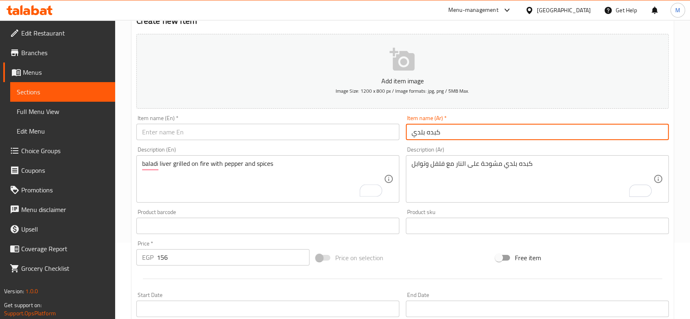
click at [430, 133] on input "كبده بلدي" at bounding box center [537, 132] width 263 height 16
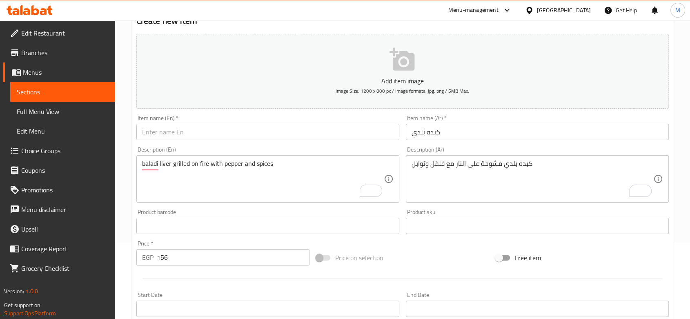
click at [293, 126] on input "text" at bounding box center [267, 132] width 263 height 16
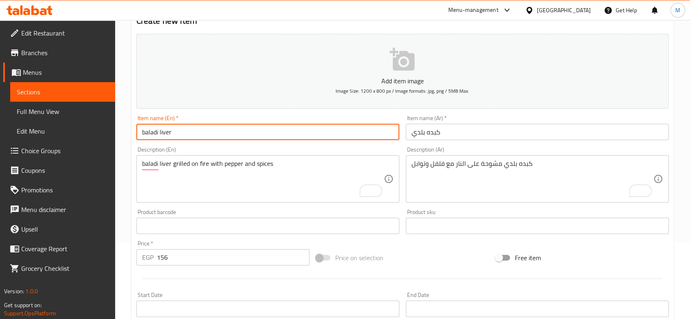
type input "baladi liver"
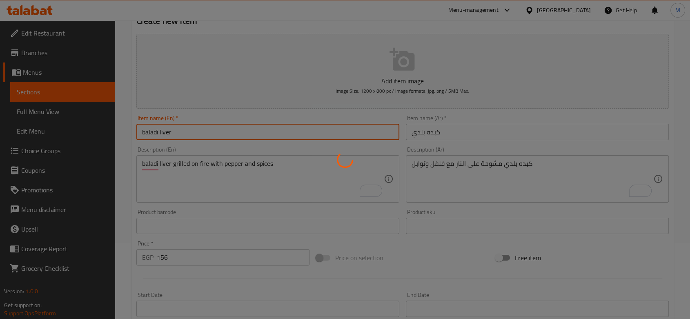
type input "0"
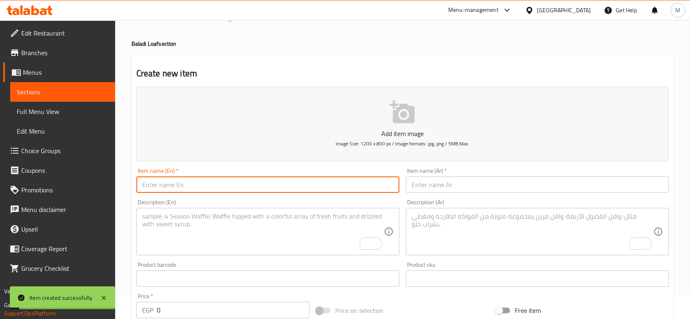
scroll to position [0, 0]
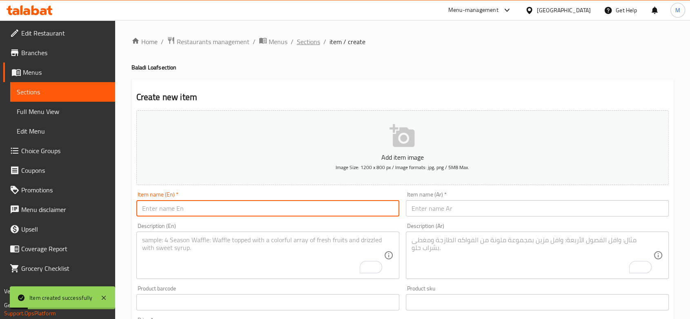
click at [314, 42] on span "Sections" at bounding box center [308, 42] width 23 height 10
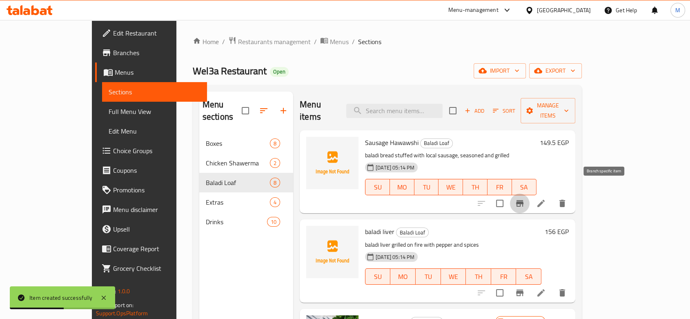
click at [529, 193] on button "Branch-specific-item" at bounding box center [520, 203] width 20 height 20
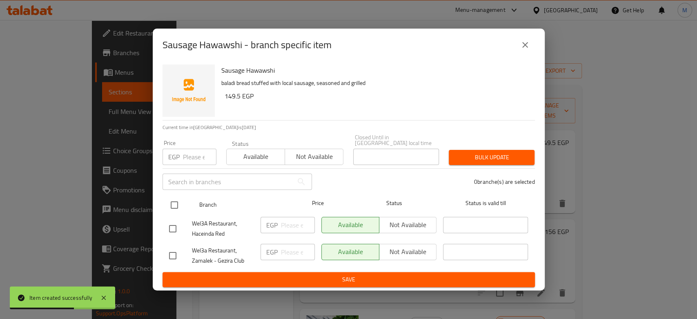
click at [175, 203] on input "checkbox" at bounding box center [174, 204] width 17 height 17
checkbox input "true"
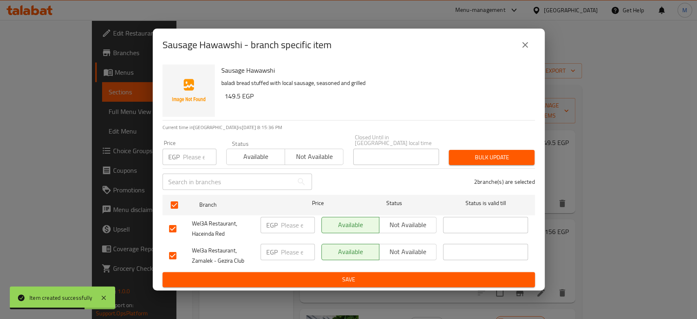
click at [408, 225] on span "Not available" at bounding box center [407, 225] width 51 height 12
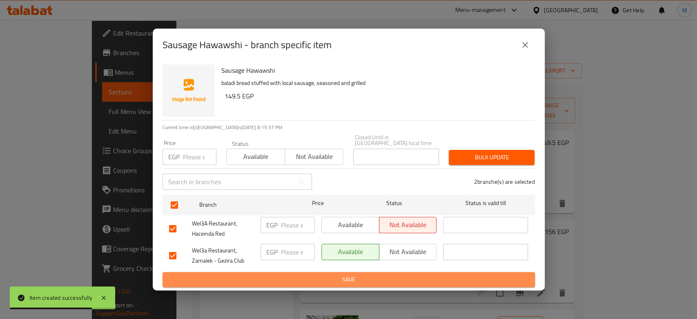
click at [369, 274] on span "Save" at bounding box center [348, 279] width 359 height 10
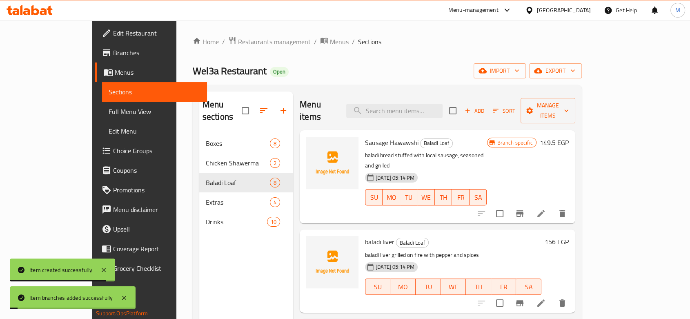
click at [523, 299] on icon "Branch-specific-item" at bounding box center [519, 302] width 7 height 7
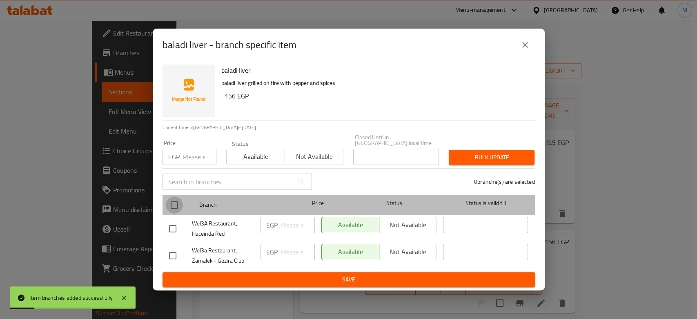
click at [173, 204] on input "checkbox" at bounding box center [174, 204] width 17 height 17
checkbox input "true"
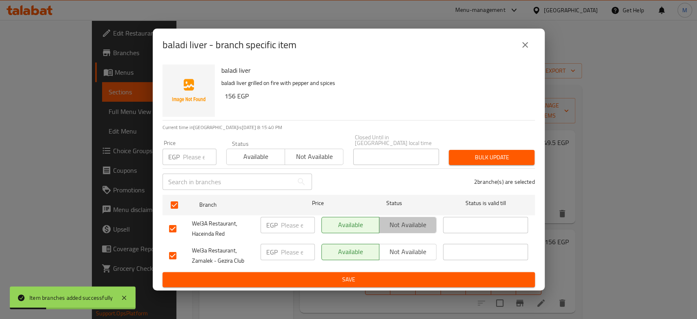
click at [386, 219] on span "Not available" at bounding box center [407, 225] width 51 height 12
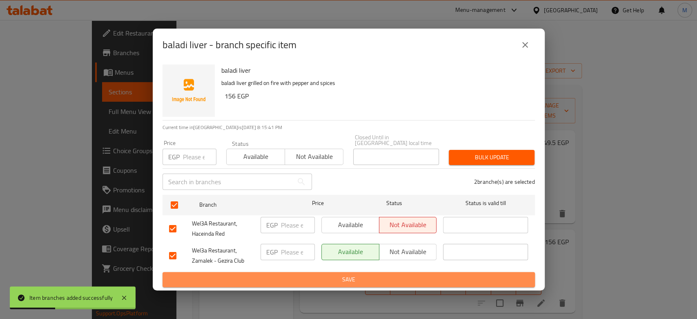
click at [357, 274] on span "Save" at bounding box center [348, 279] width 359 height 10
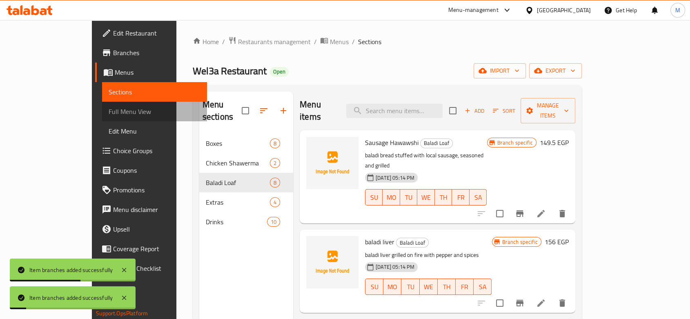
click at [109, 111] on span "Full Menu View" at bounding box center [155, 111] width 92 height 10
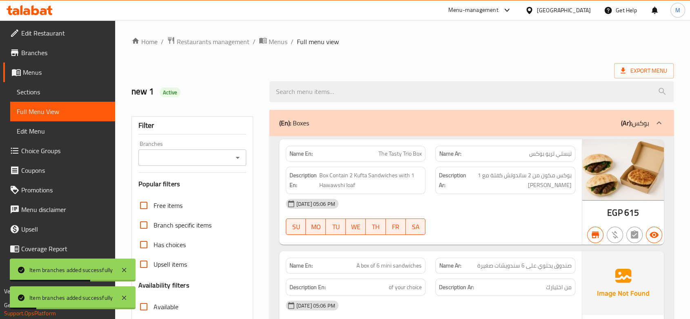
click at [240, 159] on icon "Open" at bounding box center [238, 158] width 10 height 10
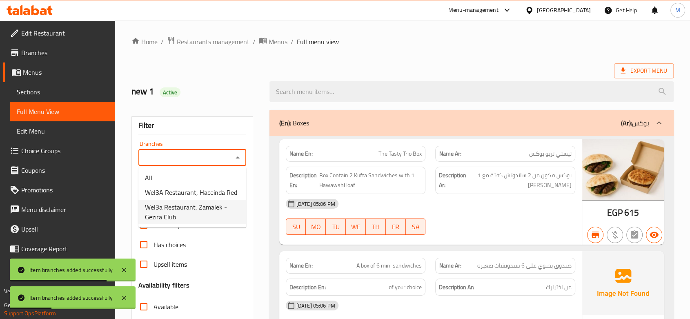
click at [186, 215] on span "Wel3a Restaurant, Zamalek - Gezira Club" at bounding box center [192, 212] width 95 height 20
type input "Wel3a Restaurant, Zamalek - Gezira Club"
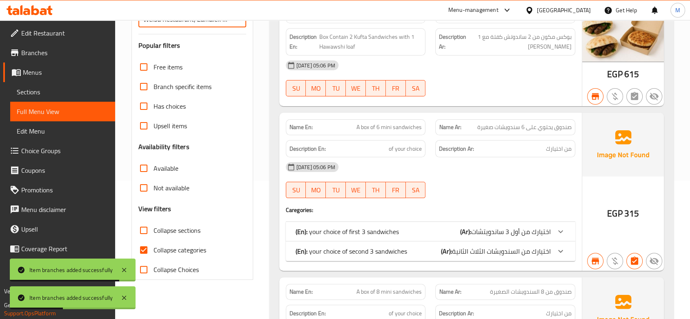
scroll to position [160, 0]
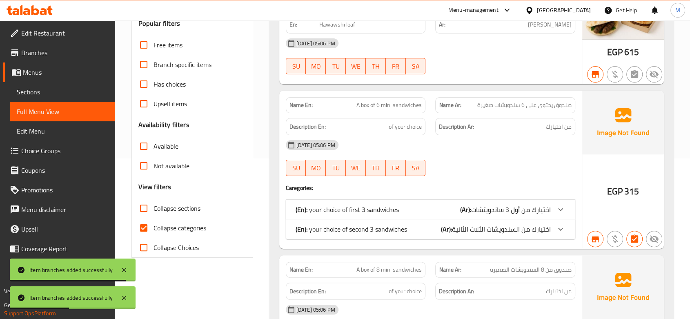
click at [141, 146] on input "Available" at bounding box center [144, 146] width 20 height 20
checkbox input "true"
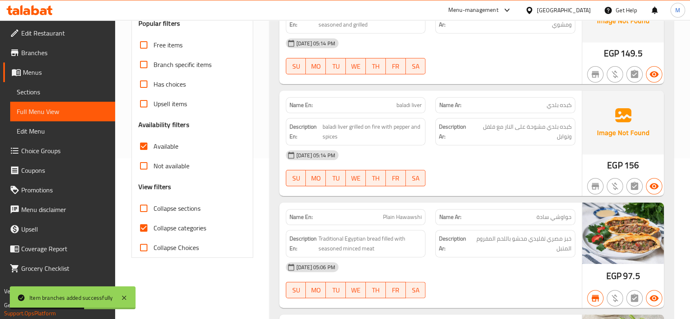
click at [140, 228] on input "Collapse categories" at bounding box center [144, 228] width 20 height 20
checkbox input "false"
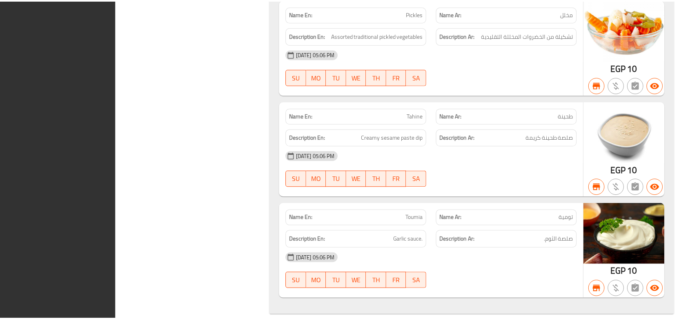
scroll to position [1191, 0]
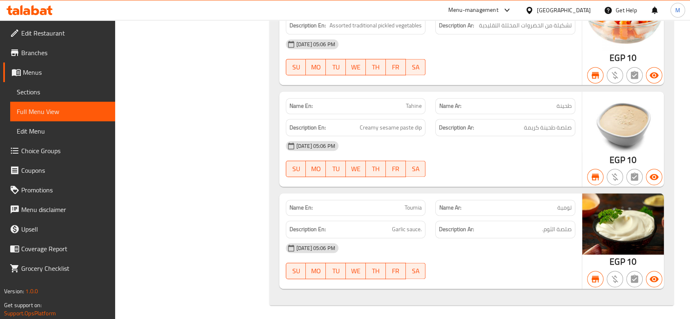
click at [582, 7] on div "[GEOGRAPHIC_DATA]" at bounding box center [564, 10] width 54 height 9
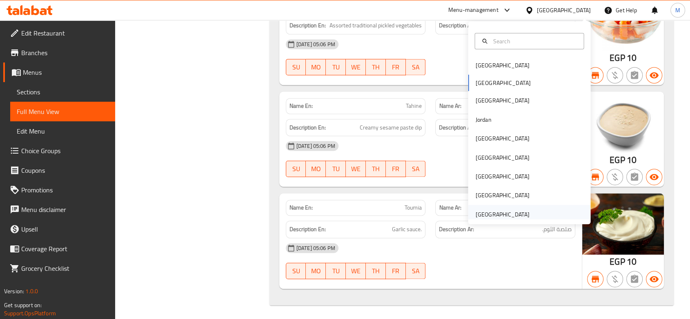
click at [504, 209] on div "[GEOGRAPHIC_DATA]" at bounding box center [502, 213] width 54 height 9
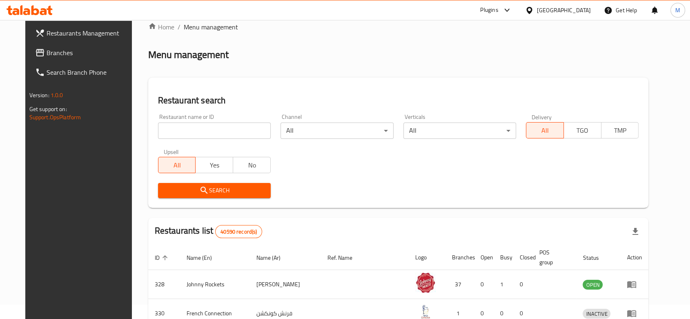
scroll to position [286, 0]
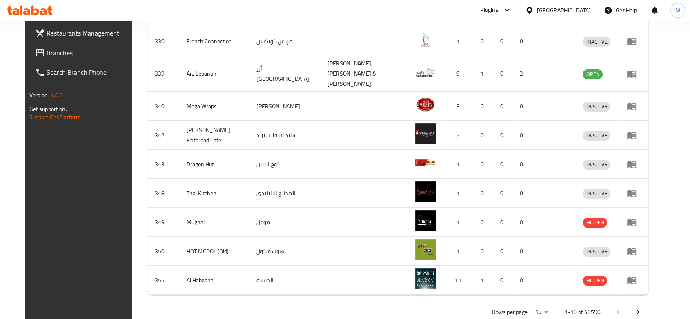
click at [47, 52] on span "Branches" at bounding box center [90, 53] width 87 height 10
